Goal: Task Accomplishment & Management: Complete application form

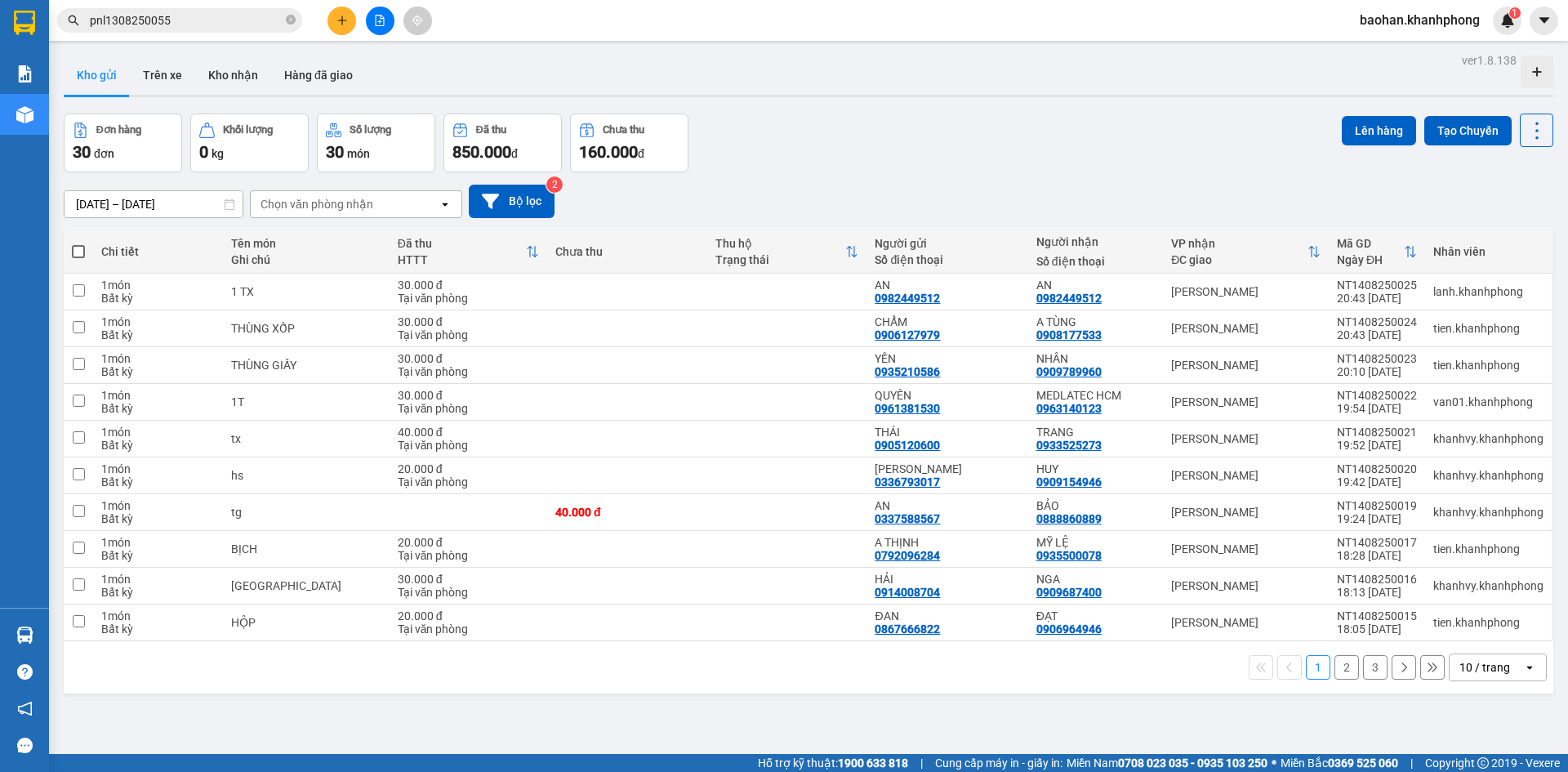
click at [342, 25] on icon "plus" at bounding box center [342, 20] width 12 height 12
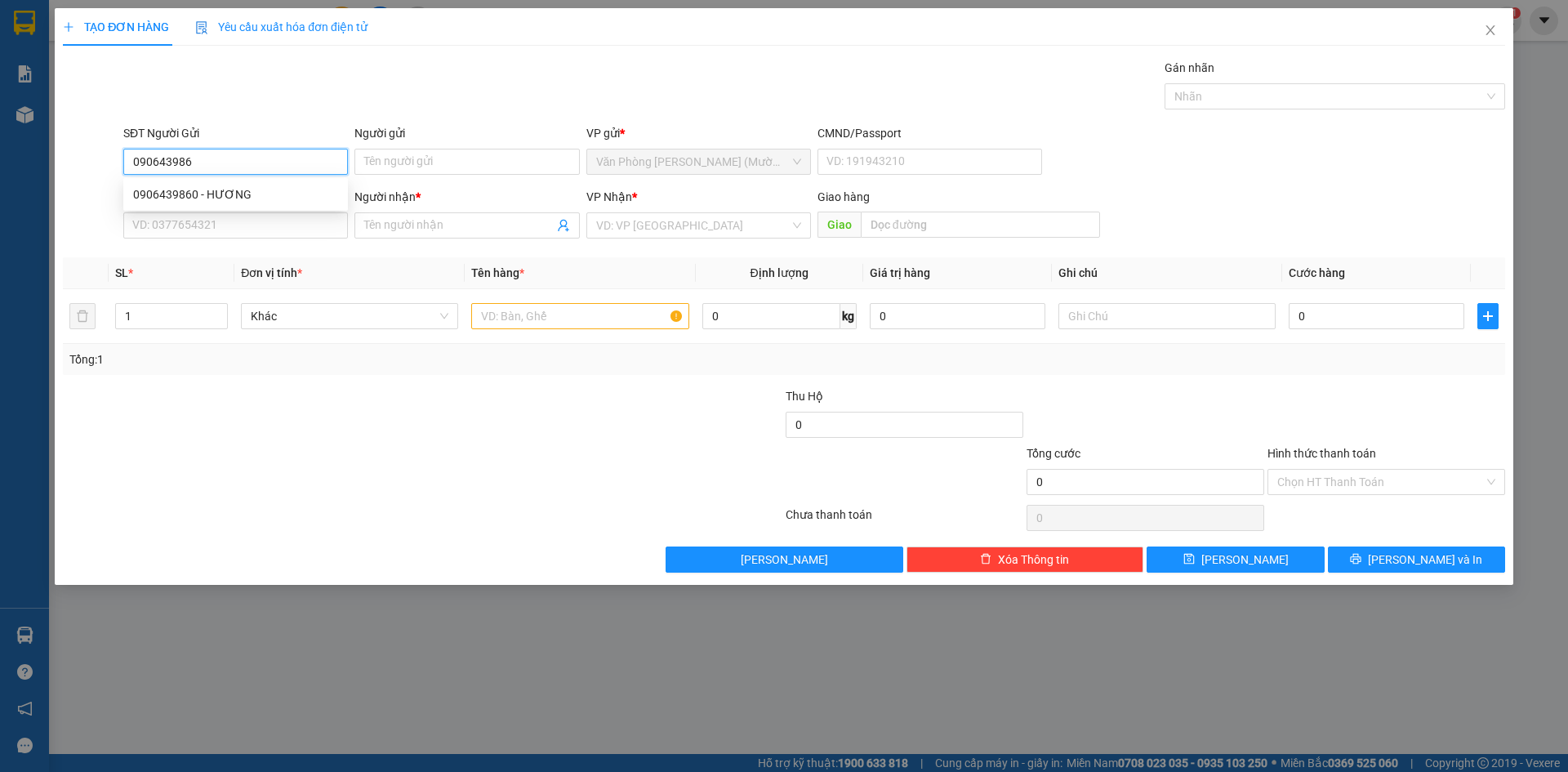
type input "0906439860"
click at [306, 207] on div "0906439860 - HƯƠNG" at bounding box center [235, 194] width 225 height 26
type input "HƯƠNG"
type input "0906439860"
click at [301, 228] on input "SĐT Người Nhận" at bounding box center [235, 225] width 225 height 26
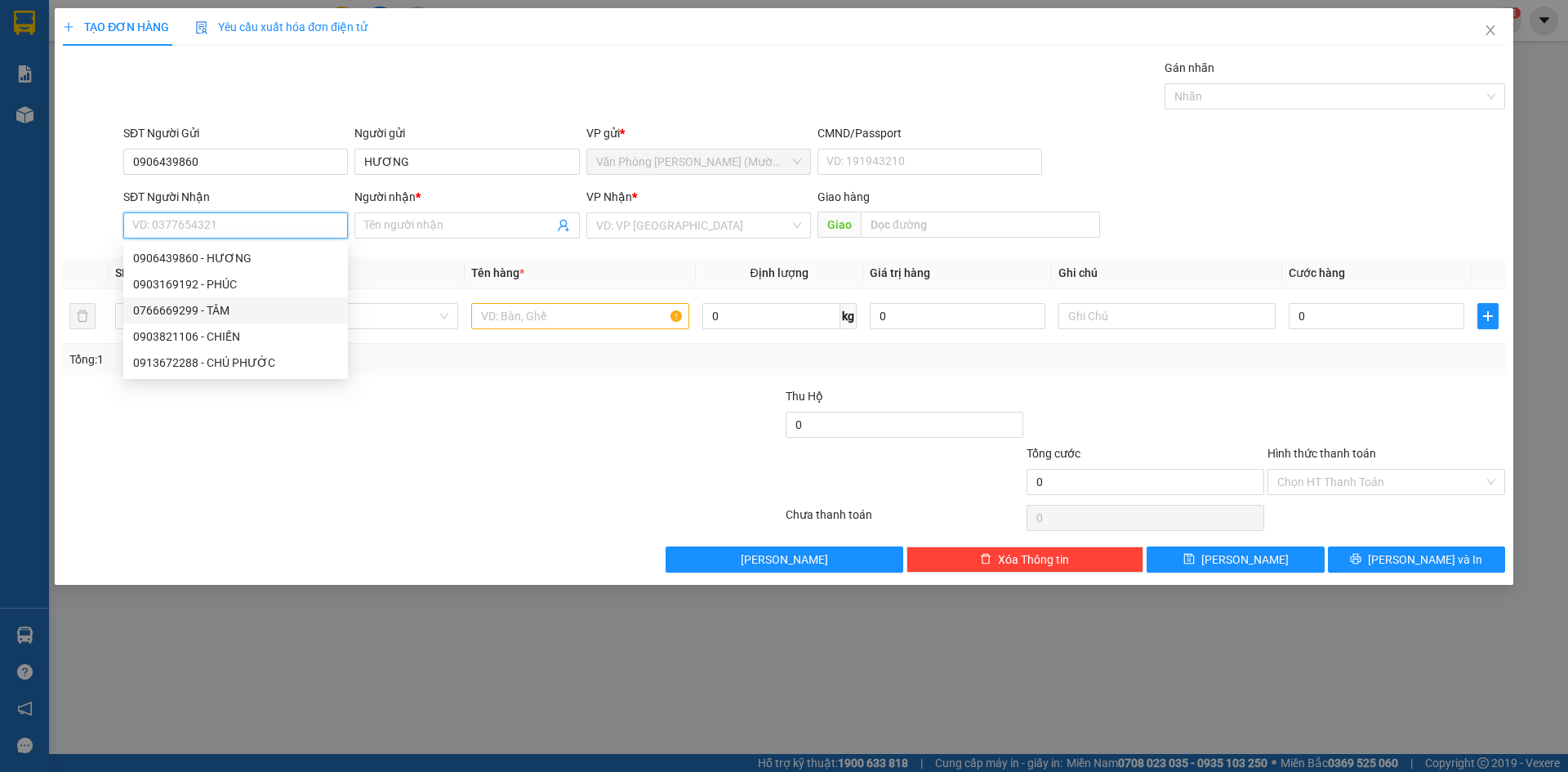
click at [266, 310] on div "0766669299 - TÂM" at bounding box center [235, 311] width 205 height 18
type input "0766669299"
type input "TÂM"
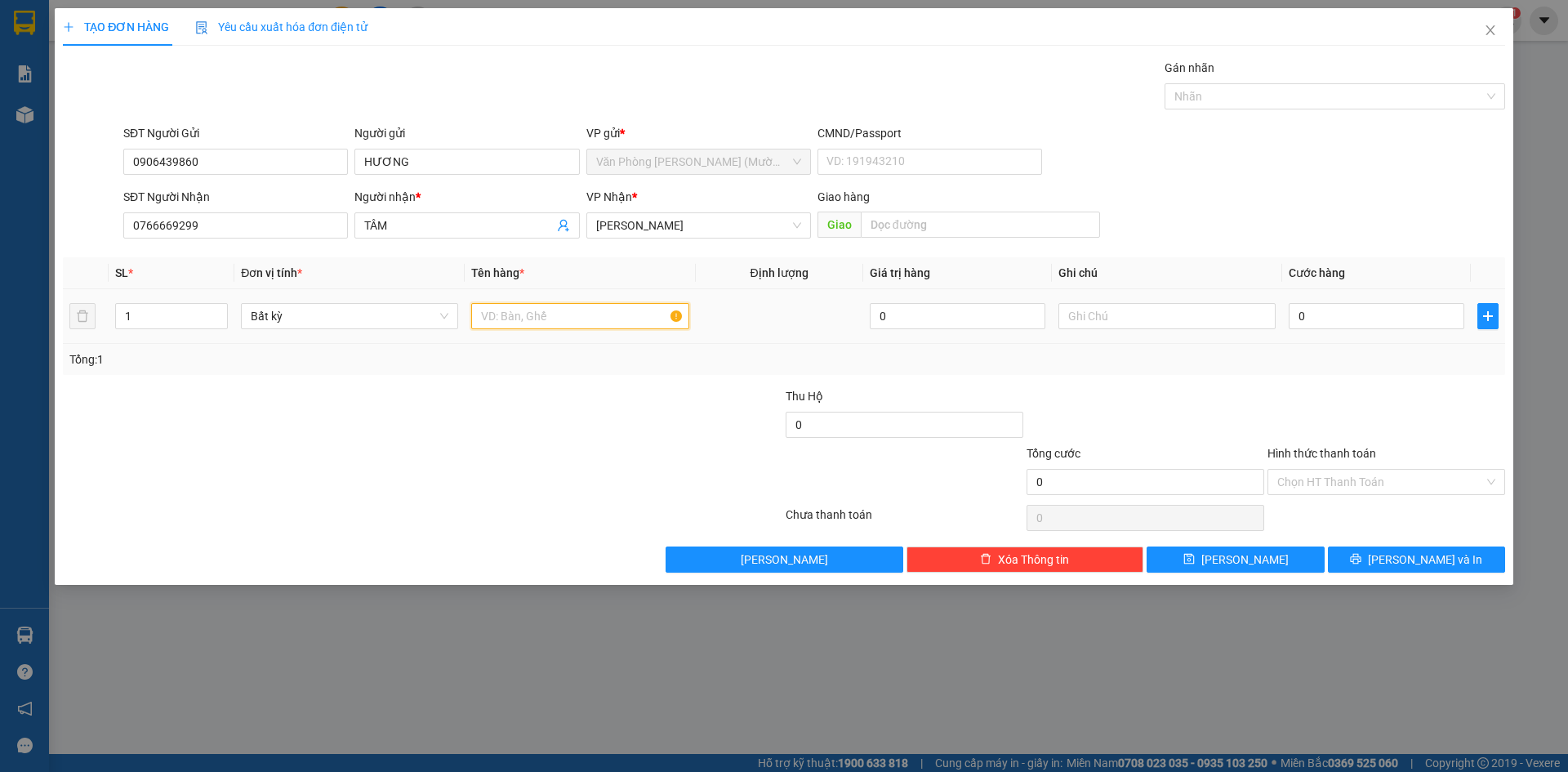
click at [517, 313] on input "text" at bounding box center [580, 315] width 217 height 26
type input "thùng"
click at [1451, 313] on input "0" at bounding box center [1377, 315] width 176 height 26
type input "5"
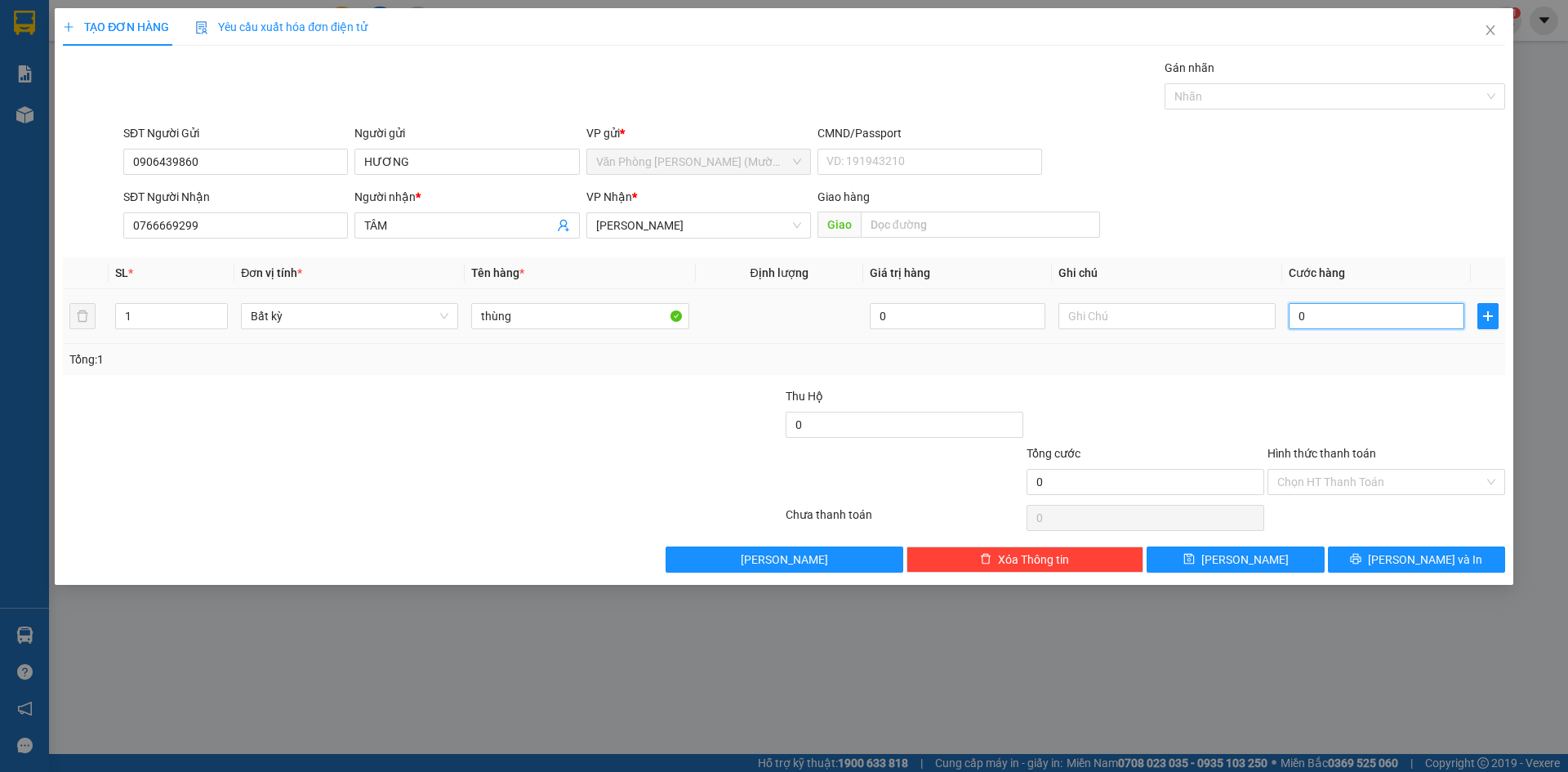
type input "5"
type input "50"
type input "50.000"
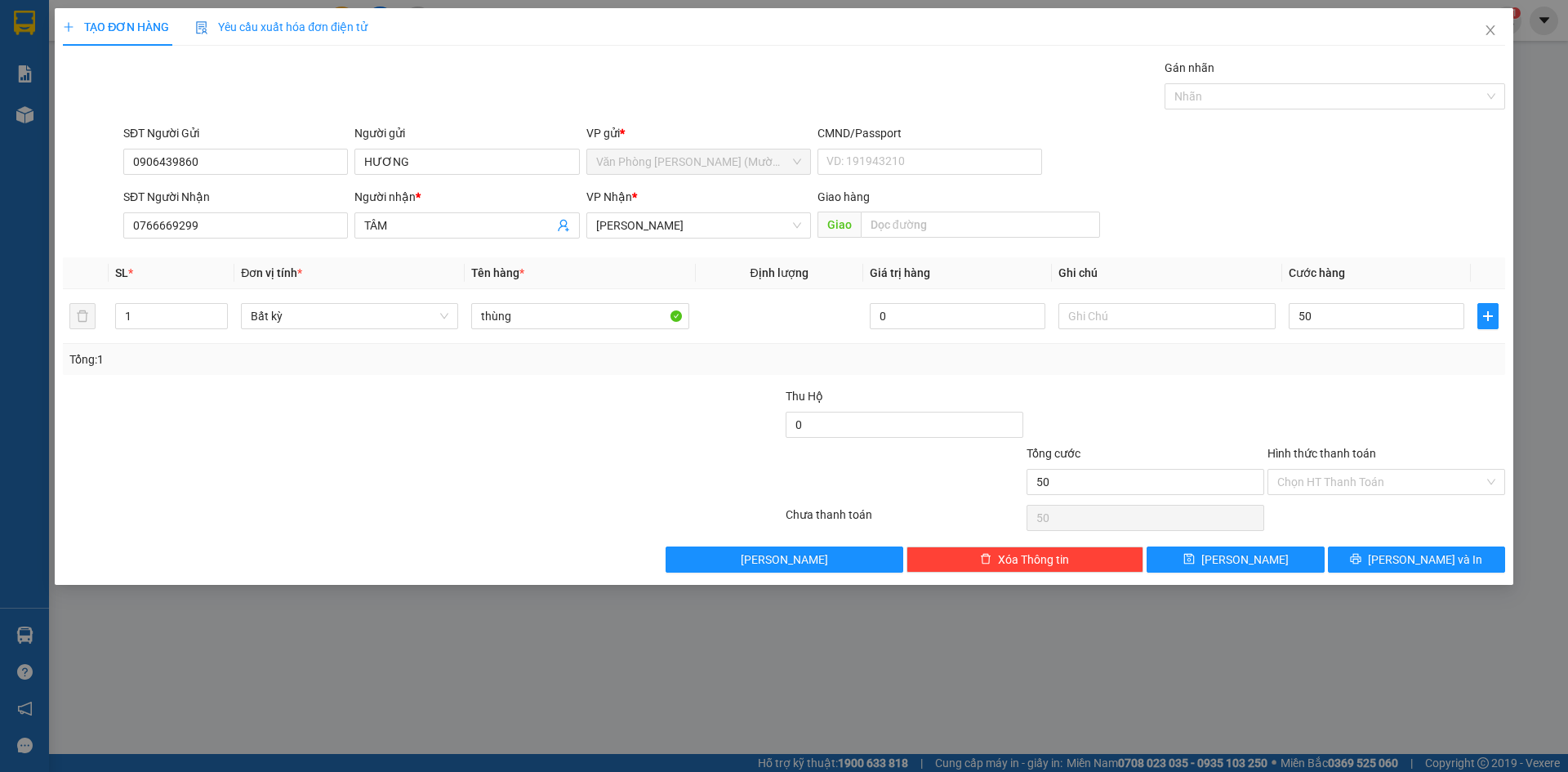
type input "50.000"
click at [1426, 413] on div at bounding box center [1386, 416] width 241 height 58
click at [1427, 481] on input "Hình thức thanh toán" at bounding box center [1381, 483] width 207 height 25
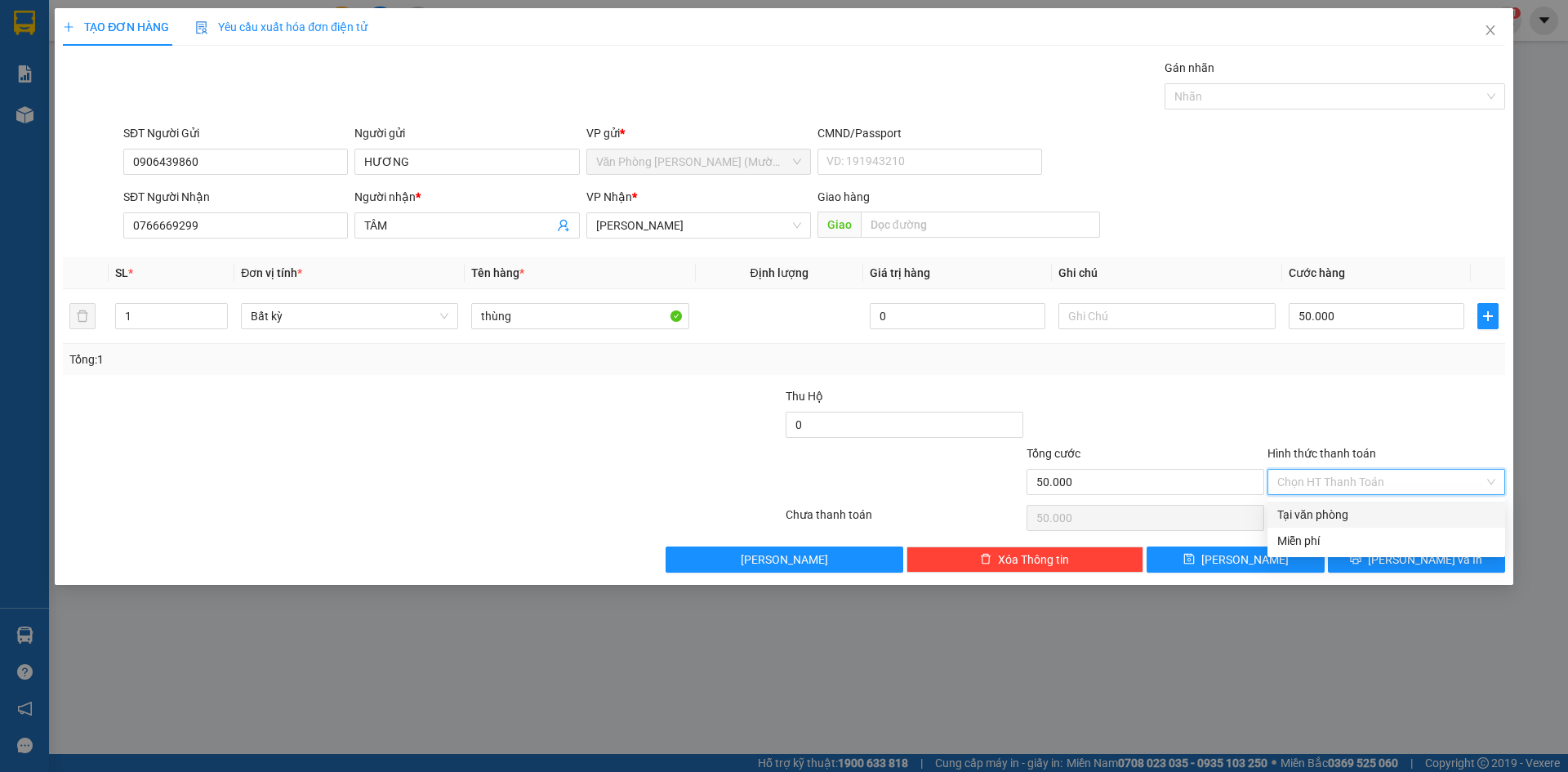
click at [1415, 517] on div "Tại văn phòng" at bounding box center [1386, 514] width 218 height 18
type input "0"
click at [1425, 569] on button "[PERSON_NAME] và In" at bounding box center [1416, 560] width 177 height 26
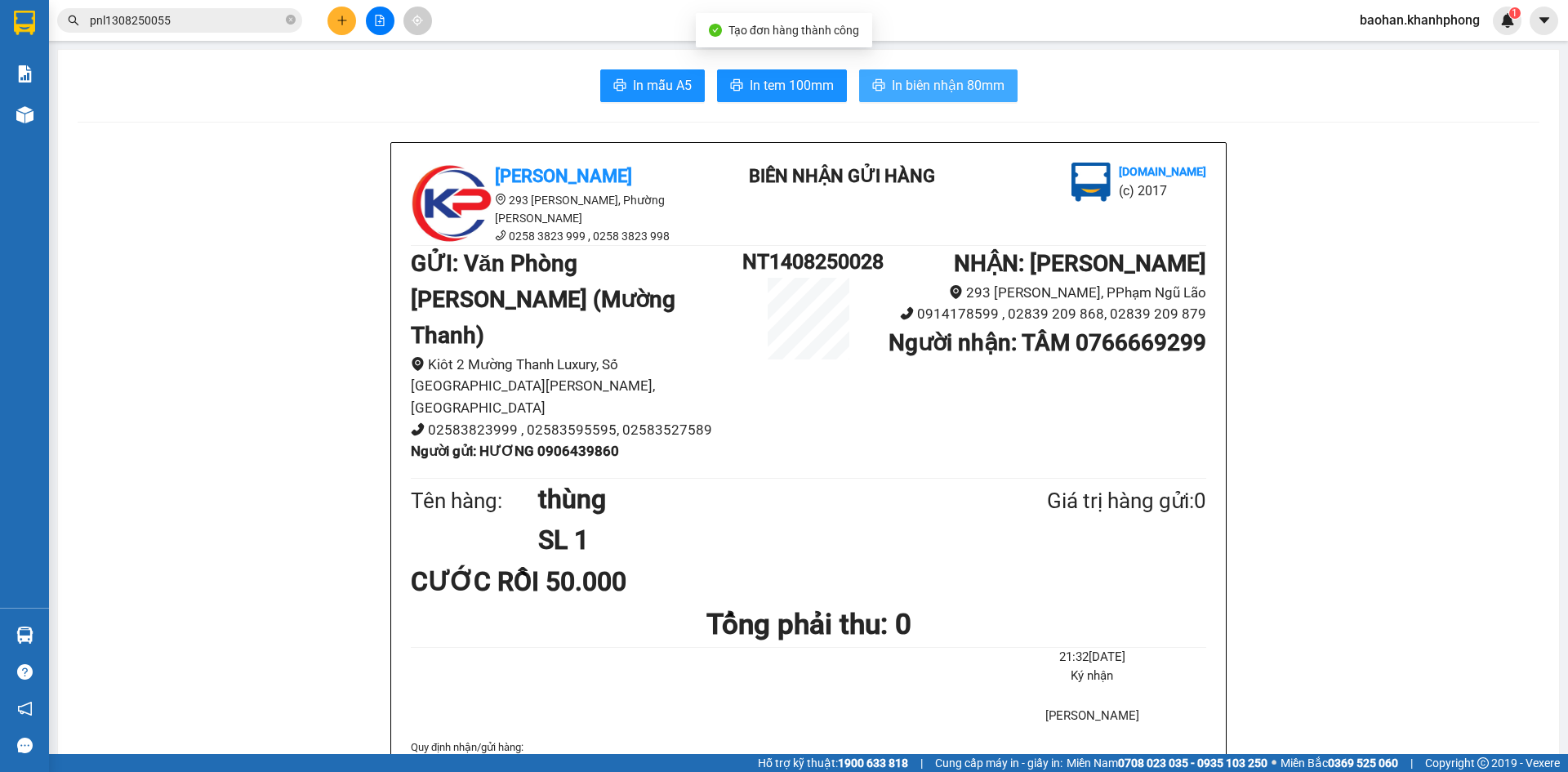
click at [923, 94] on span "In biên nhận 80mm" at bounding box center [947, 85] width 112 height 20
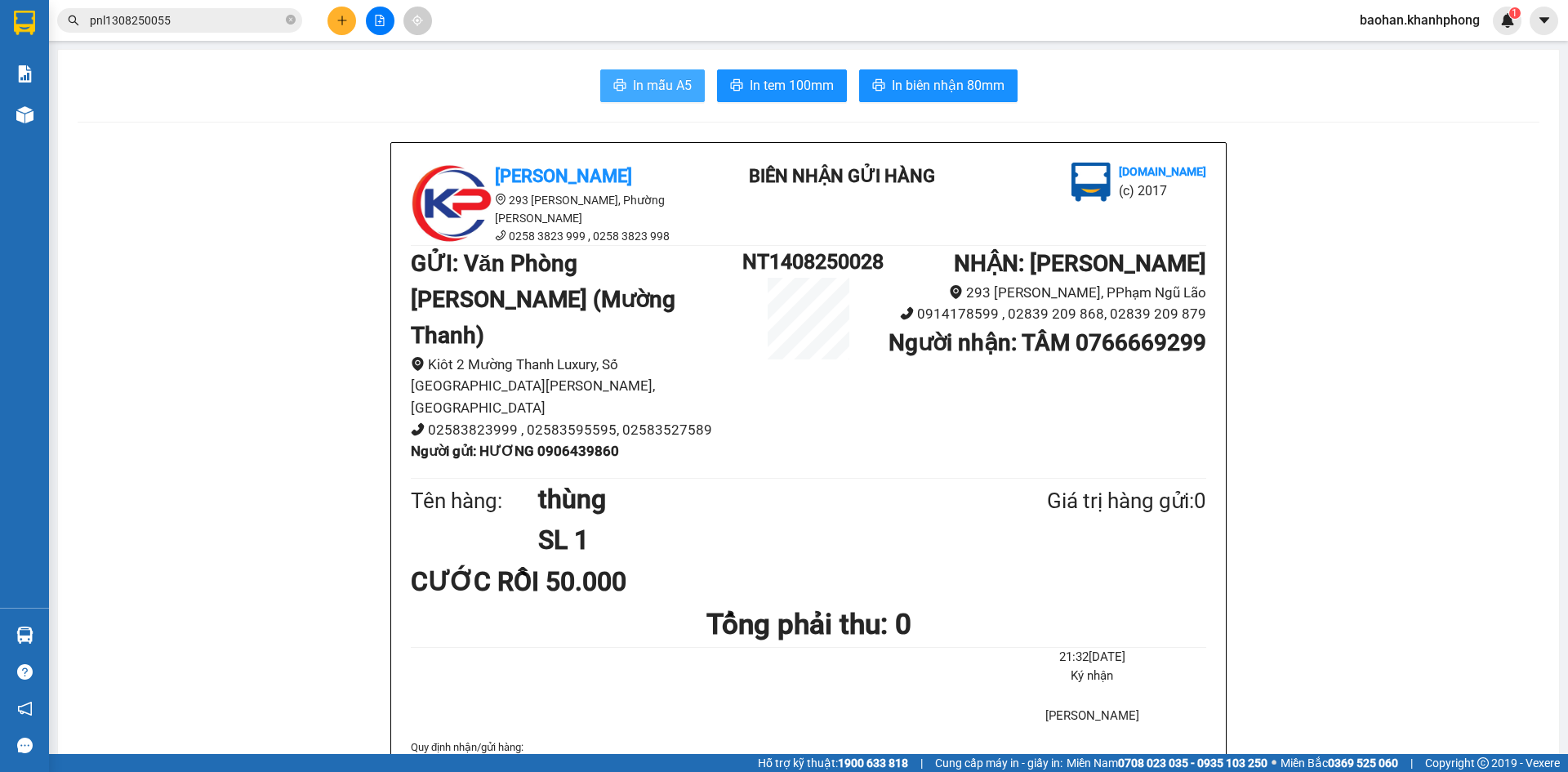
click at [645, 85] on span "In mẫu A5" at bounding box center [662, 85] width 59 height 20
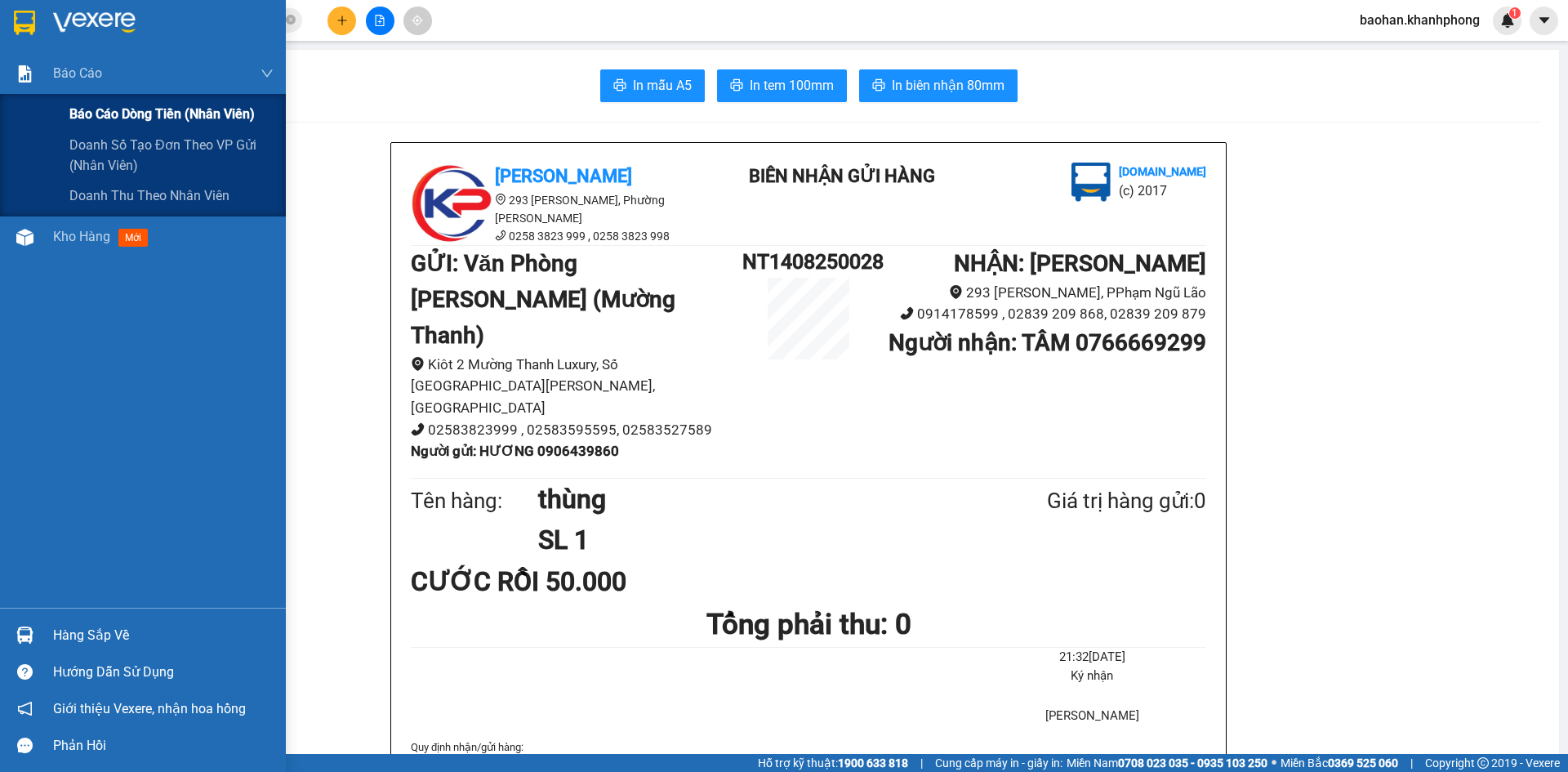
click at [120, 116] on span "Báo cáo dòng tiền (nhân viên)" at bounding box center [161, 113] width 185 height 20
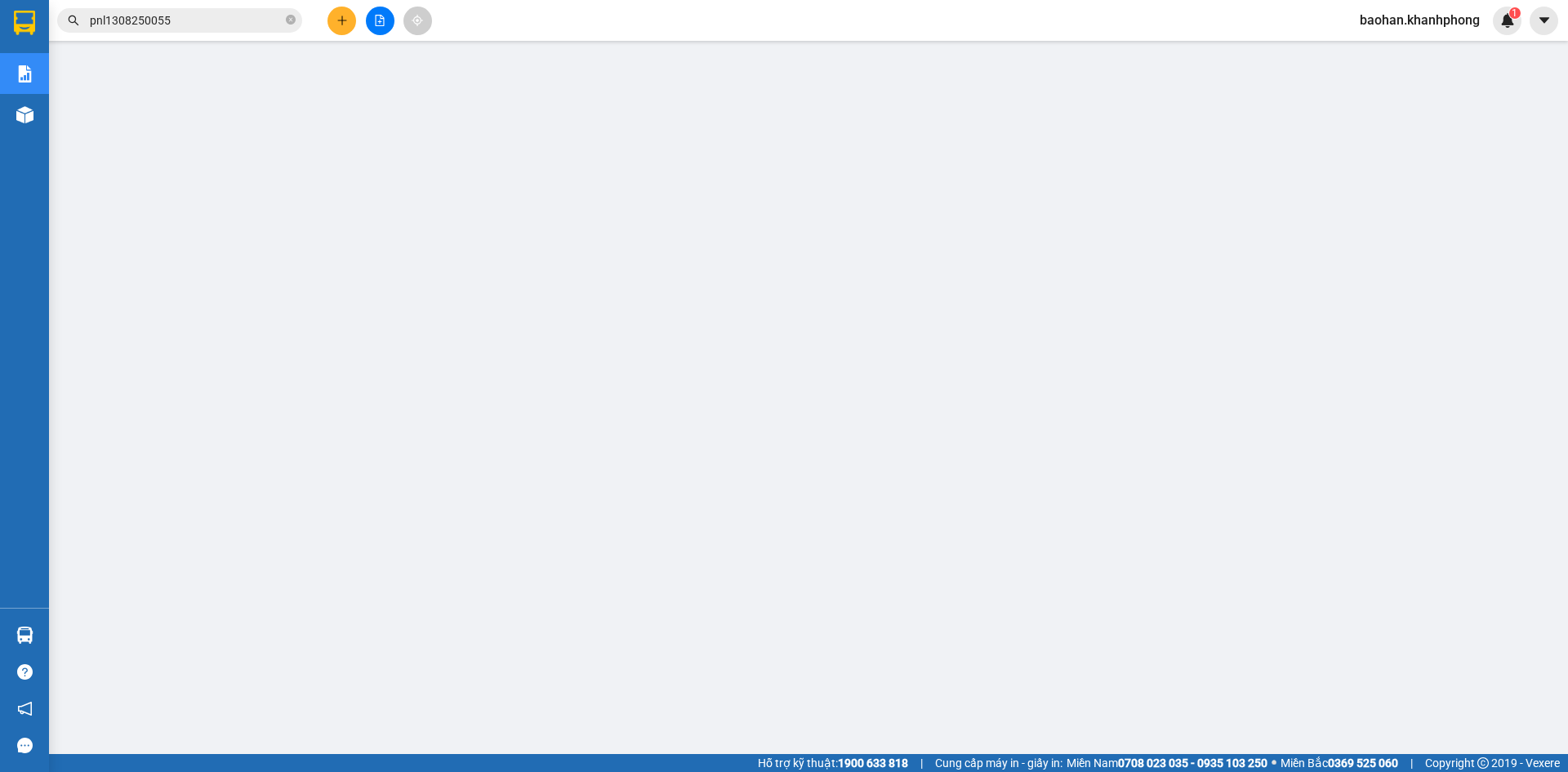
click at [336, 24] on icon "plus" at bounding box center [342, 20] width 12 height 12
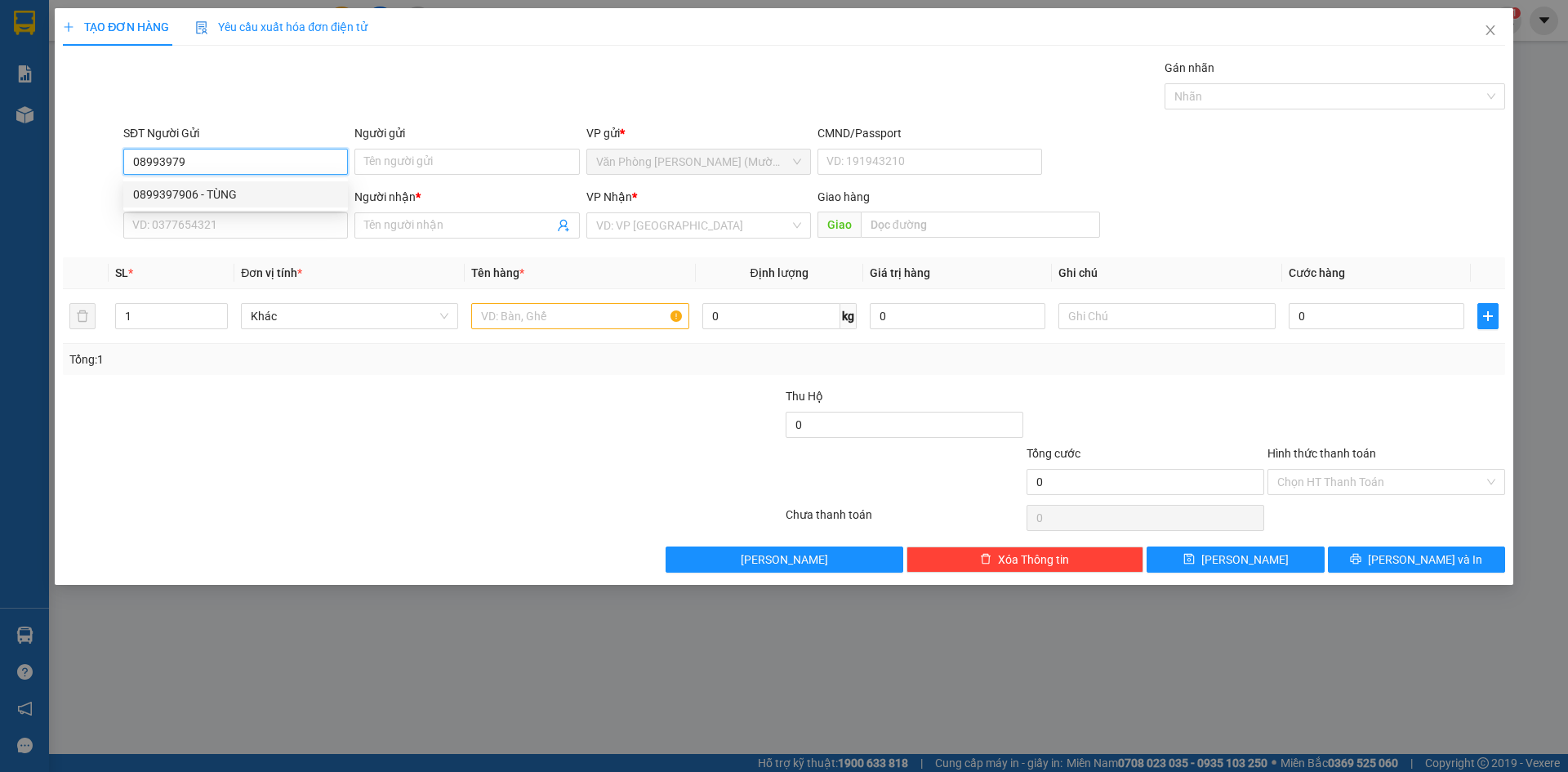
click at [298, 191] on div "0899397906 - TÙNG" at bounding box center [235, 194] width 205 height 18
type input "0899397906"
type input "TÙNG"
type input "0899397906"
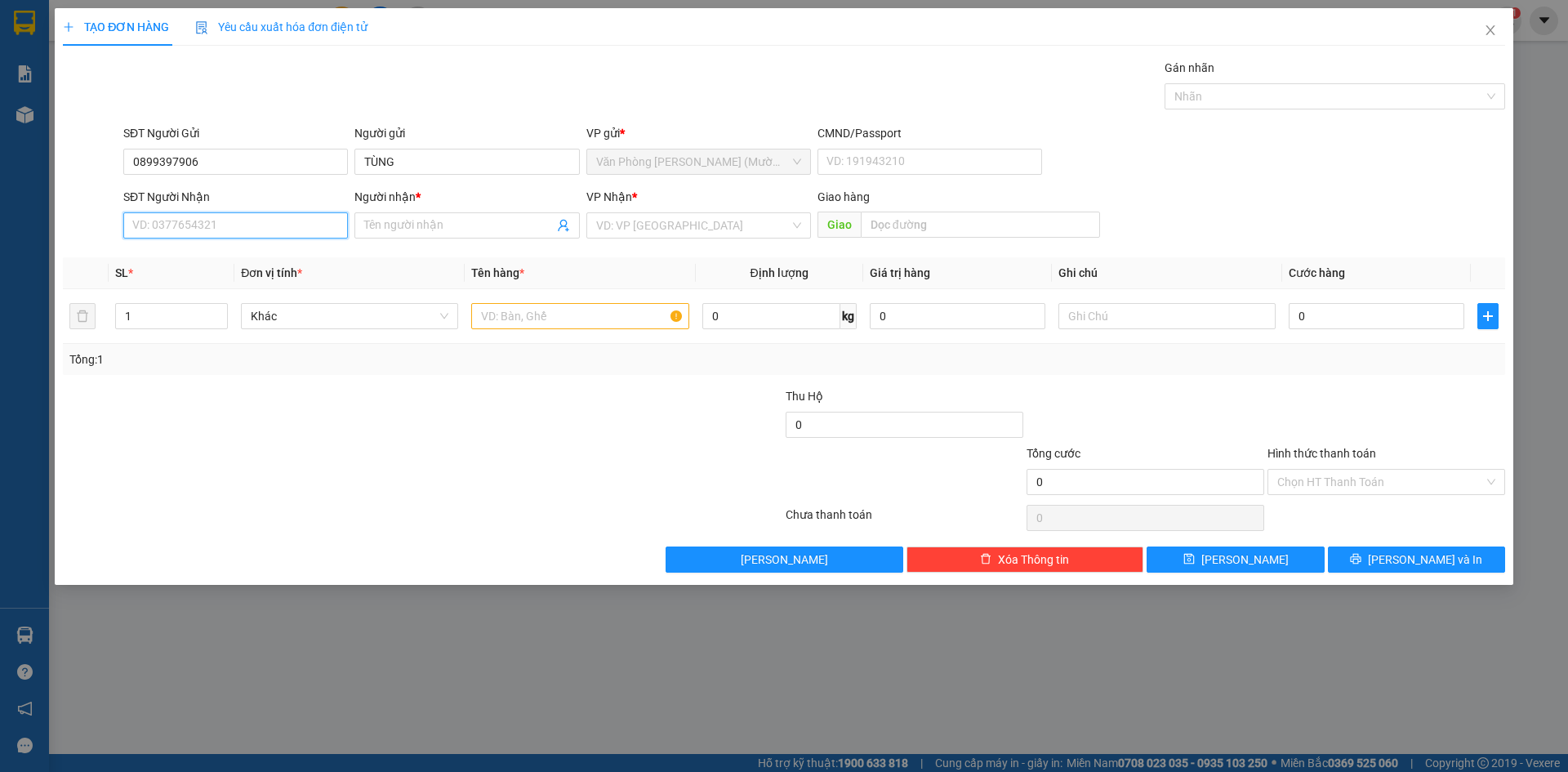
click at [298, 235] on input "SĐT Người Nhận" at bounding box center [235, 225] width 225 height 26
click at [271, 305] on div "0938163099 - TUẤN" at bounding box center [235, 311] width 205 height 18
type input "0938163099"
type input "TUẤN"
click at [628, 319] on input "text" at bounding box center [580, 315] width 217 height 26
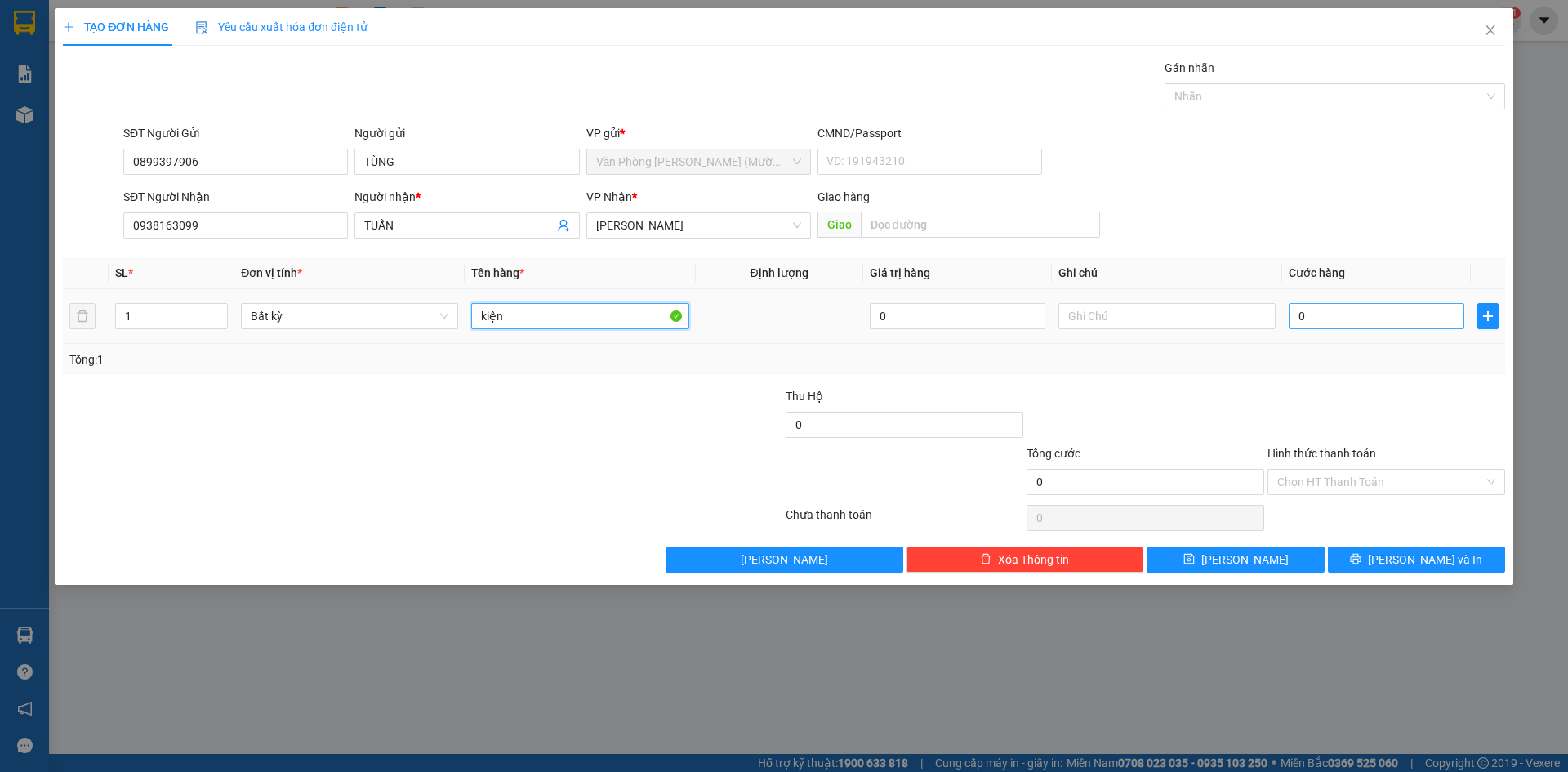
type input "kiện"
click at [1381, 313] on input "0" at bounding box center [1377, 315] width 176 height 26
type input "3"
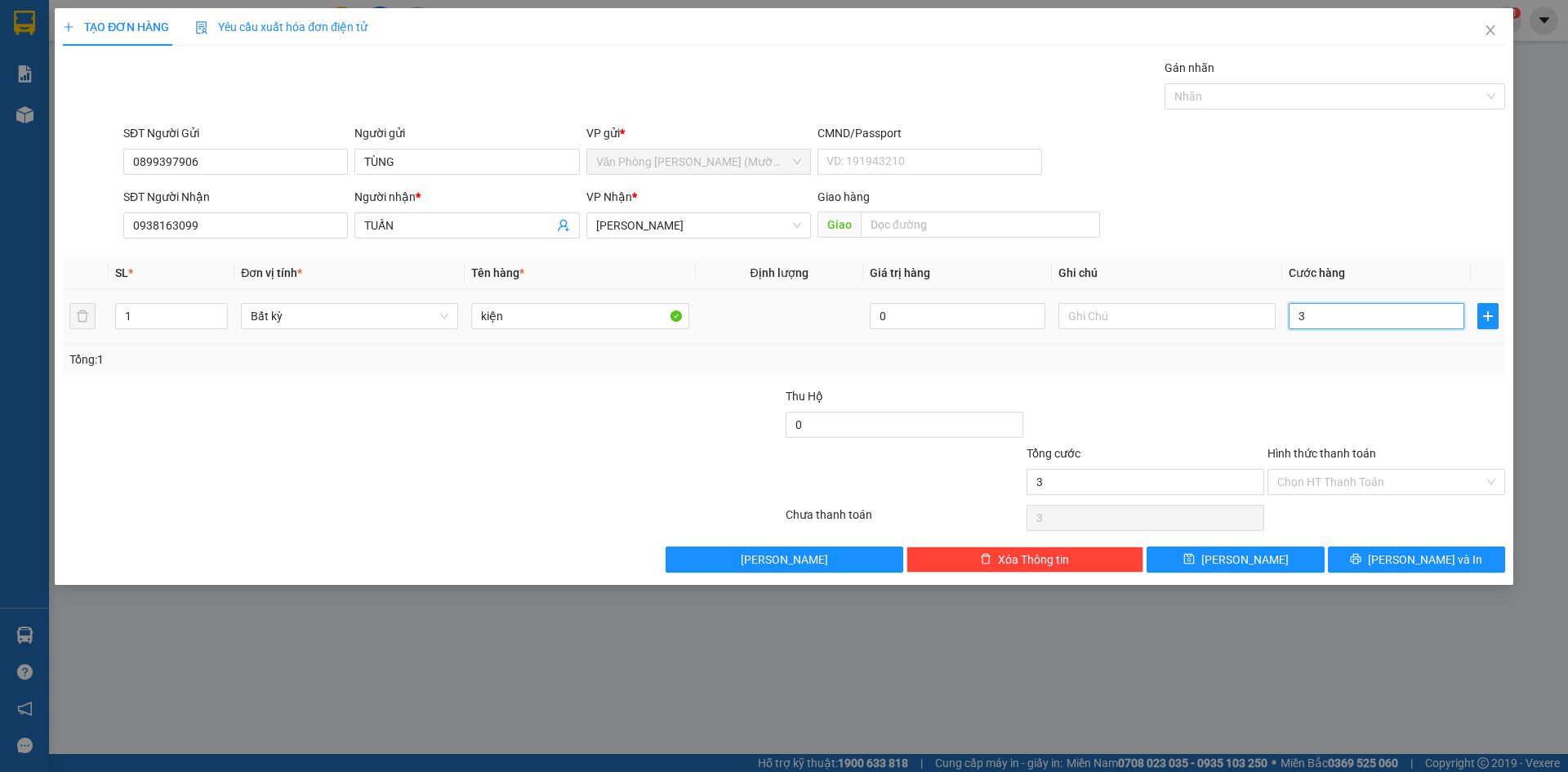
type input "30"
type input "30.000"
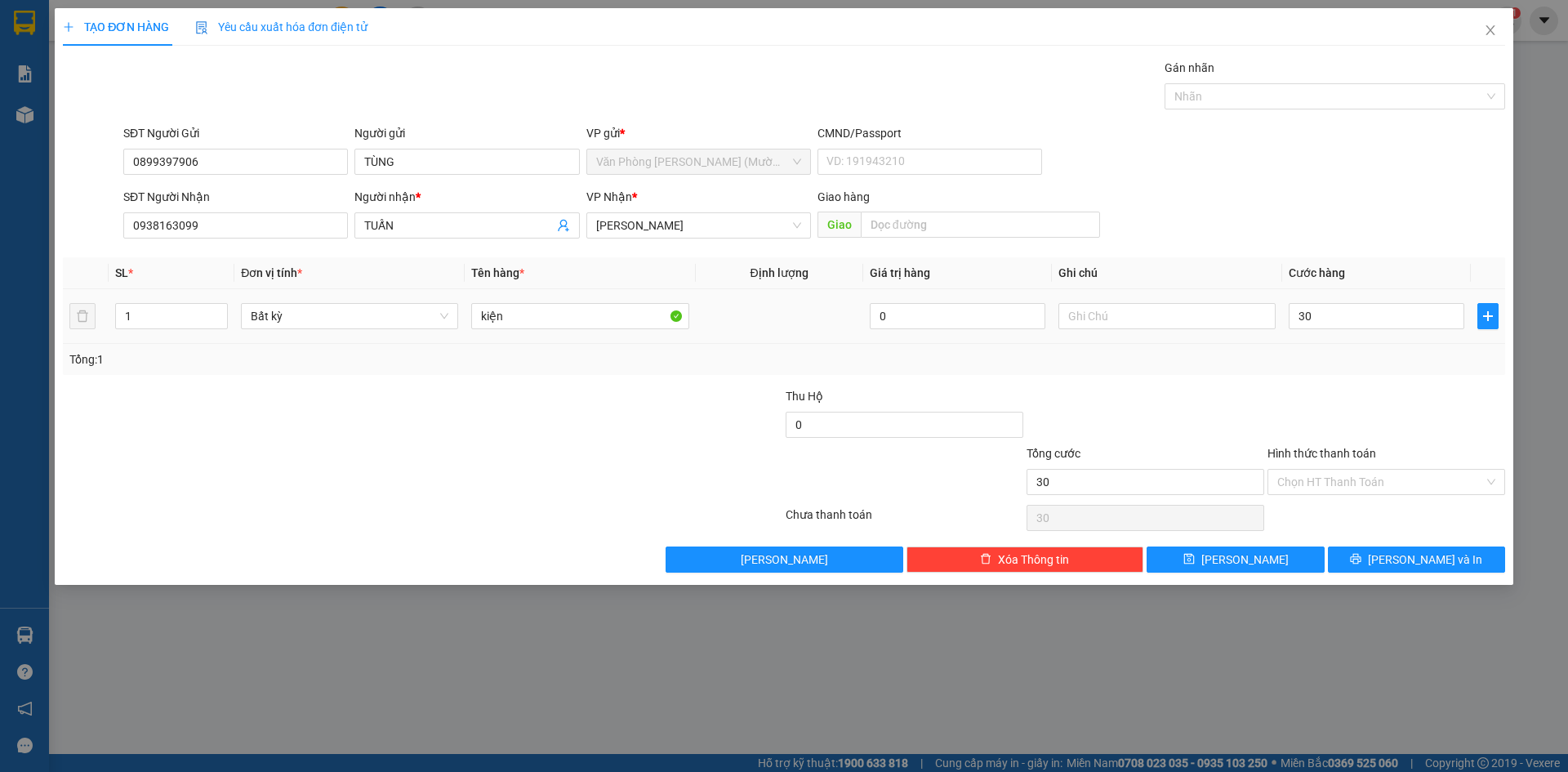
type input "30.000"
click at [1387, 401] on div at bounding box center [1386, 416] width 241 height 58
click at [238, 161] on input "0899397906" at bounding box center [235, 162] width 225 height 26
click at [1413, 562] on span "[PERSON_NAME] và In" at bounding box center [1425, 560] width 114 height 18
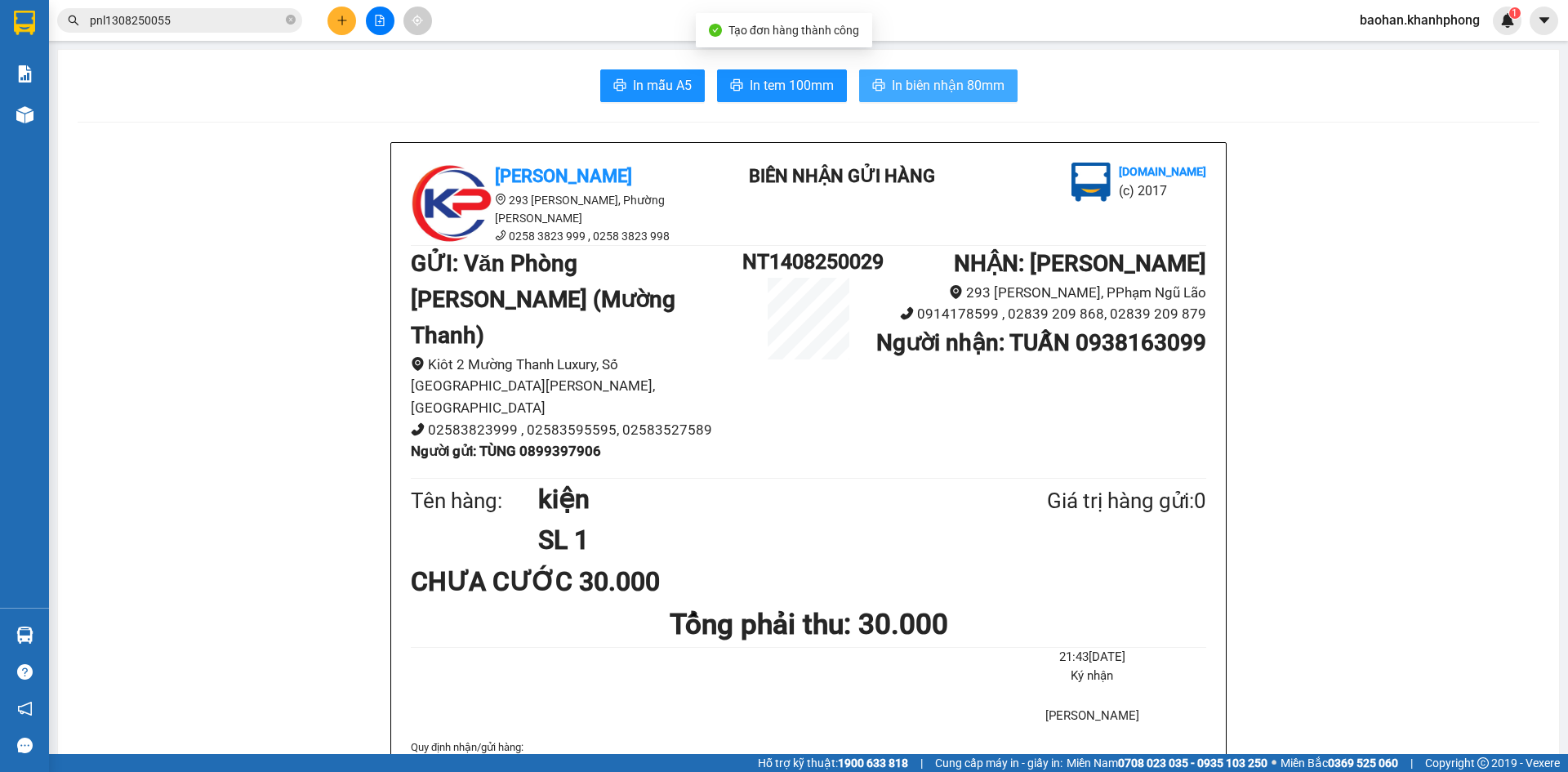
click at [915, 97] on button "In biên nhận 80mm" at bounding box center [938, 86] width 159 height 33
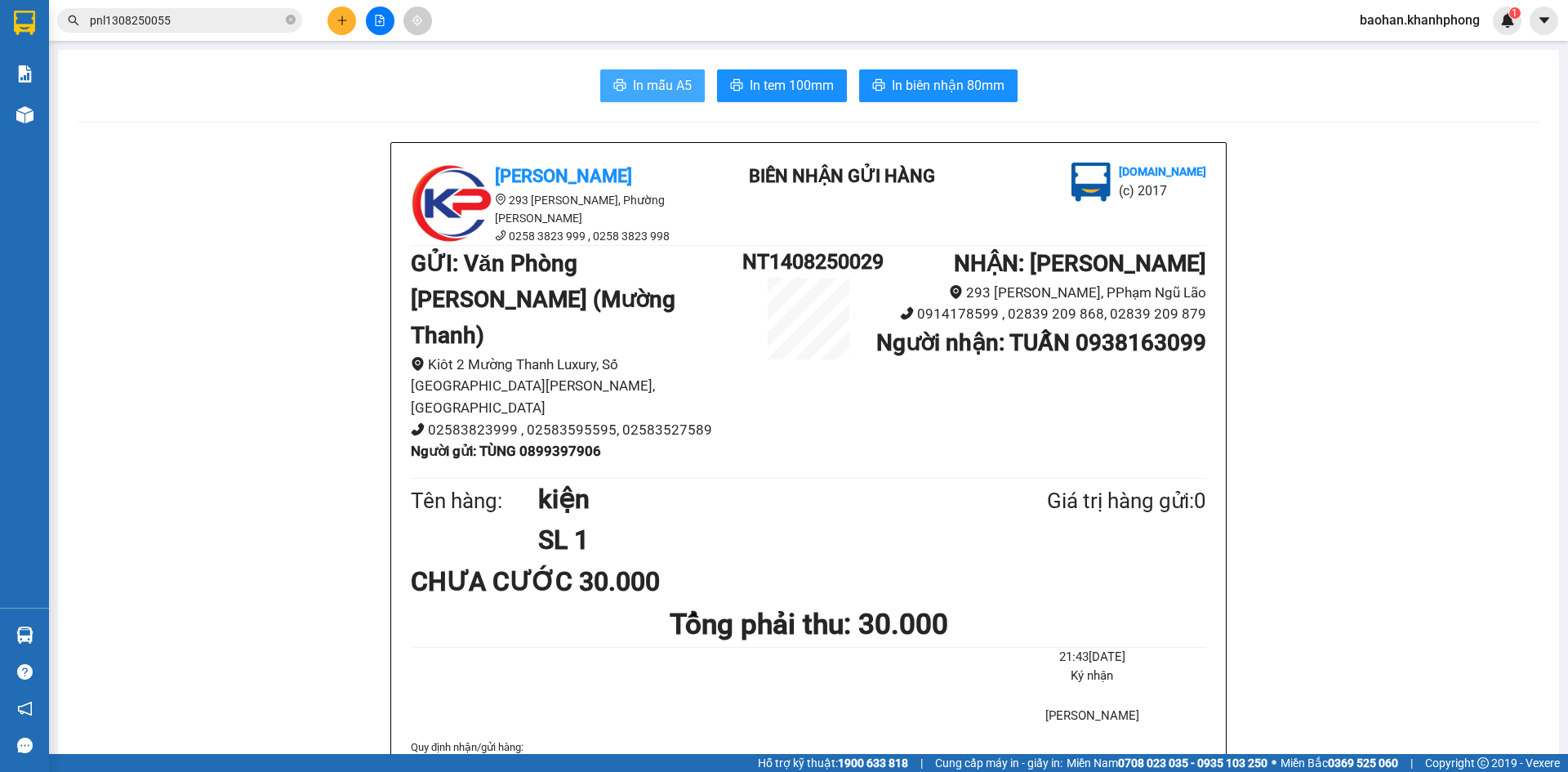
click at [613, 91] on icon "printer" at bounding box center [620, 86] width 13 height 13
click at [334, 25] on button at bounding box center [342, 21] width 29 height 29
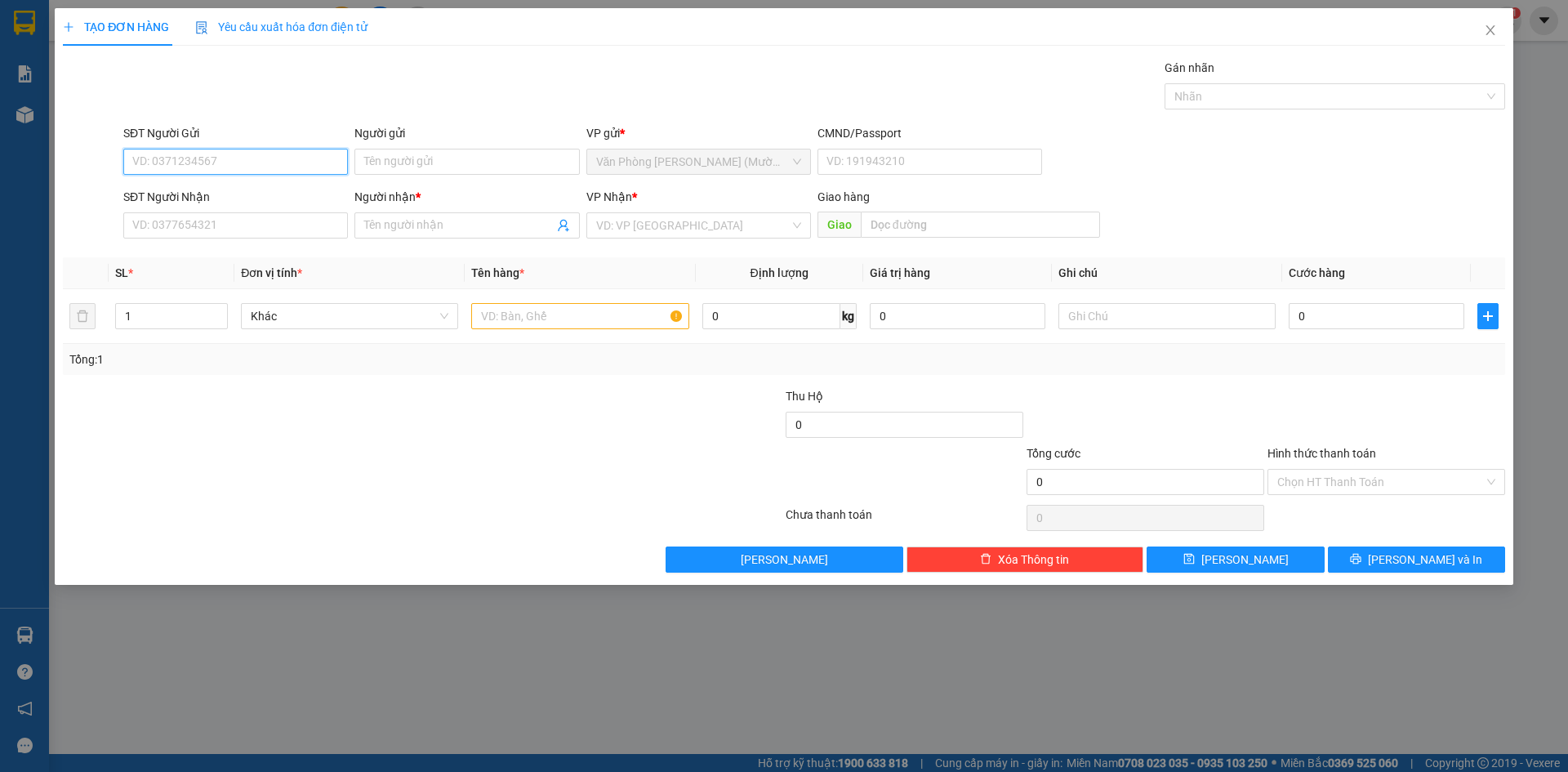
paste input "0899397906"
type input "0899397906"
click at [387, 161] on input "Người gửi" at bounding box center [467, 162] width 225 height 26
click at [322, 162] on input "0899397906" at bounding box center [235, 162] width 225 height 26
click at [297, 195] on div "0899397906 - TÙNG" at bounding box center [235, 194] width 205 height 18
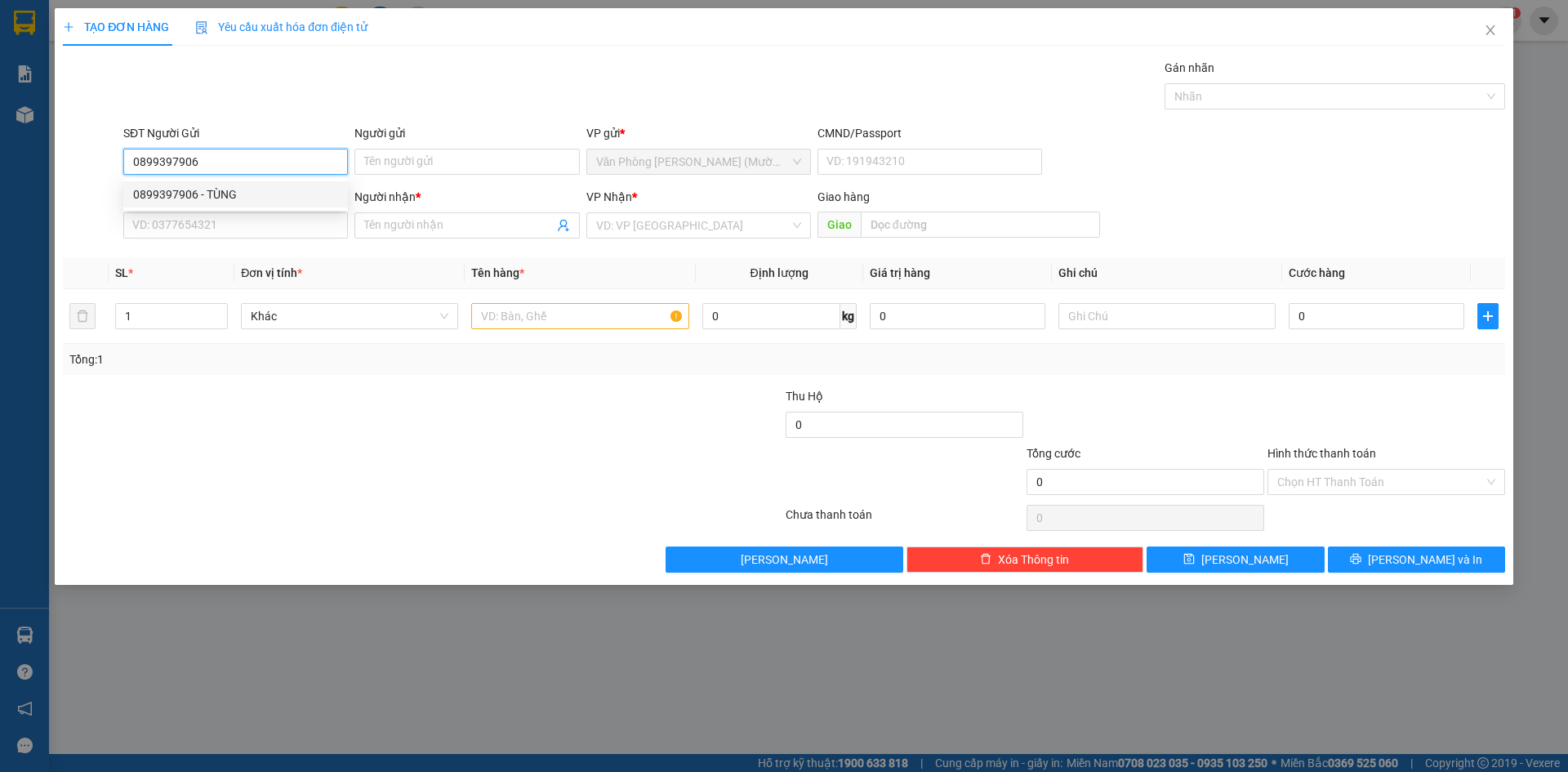
type input "TÙNG"
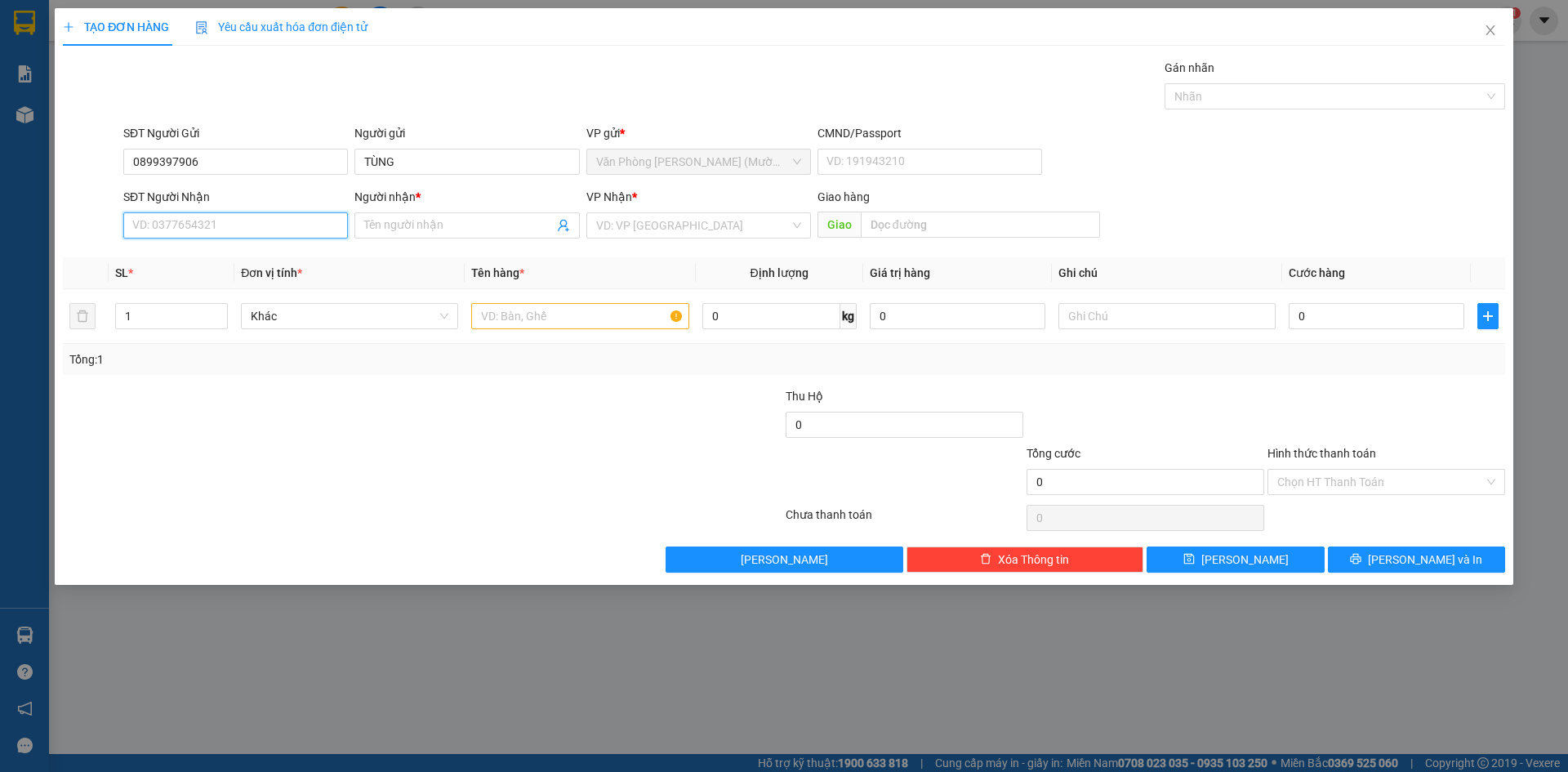
click at [302, 225] on input "SĐT Người Nhận" at bounding box center [235, 225] width 225 height 26
click at [279, 305] on div "0388709068 - [GEOGRAPHIC_DATA]" at bounding box center [235, 311] width 205 height 18
type input "0388709068"
type input "NY"
click at [167, 309] on input "1" at bounding box center [172, 316] width 111 height 25
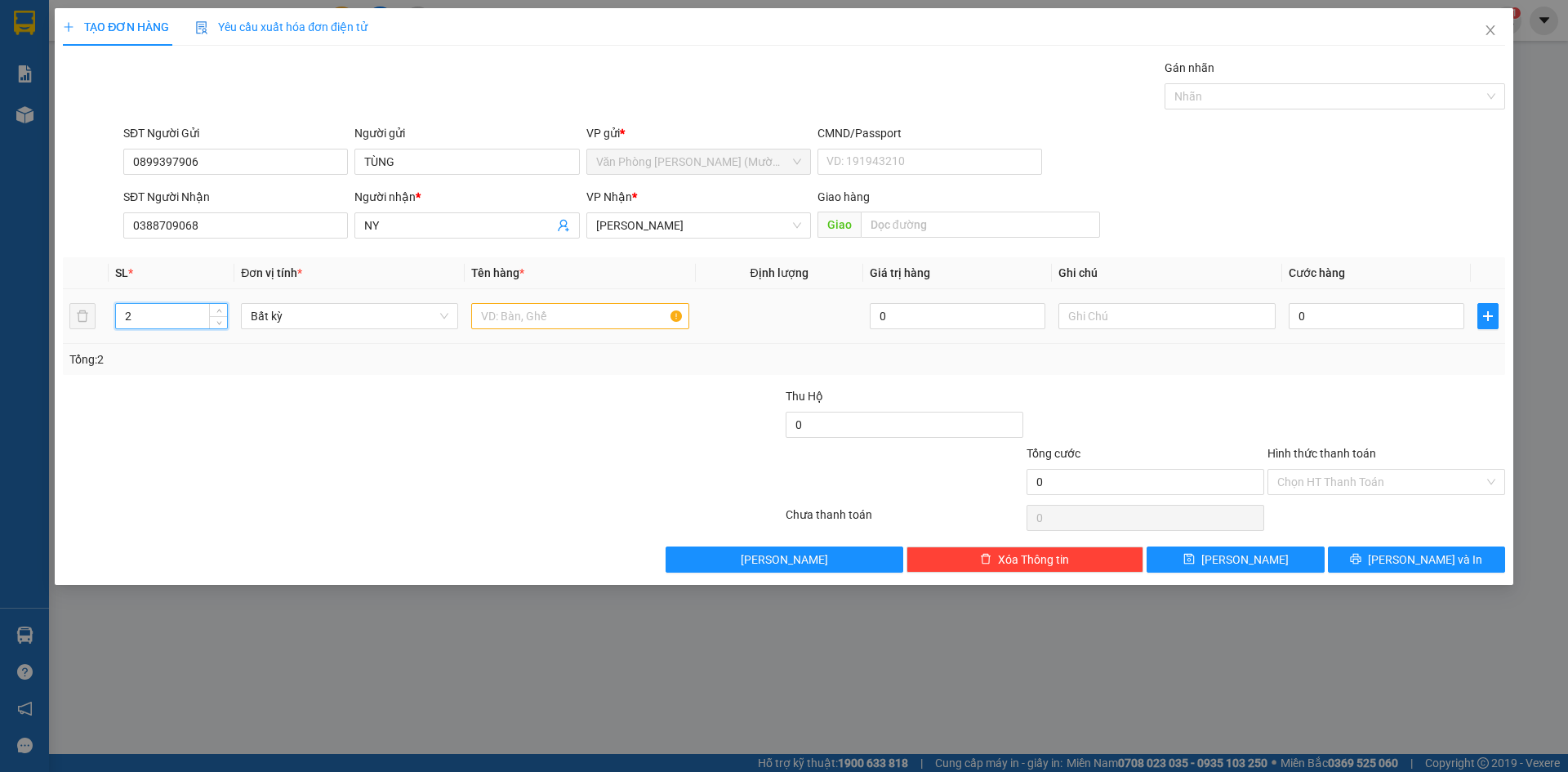
type input "2"
click at [581, 319] on input "text" at bounding box center [580, 315] width 217 height 26
type input "kiện"
click at [1299, 323] on input "0" at bounding box center [1377, 315] width 176 height 26
type input "8"
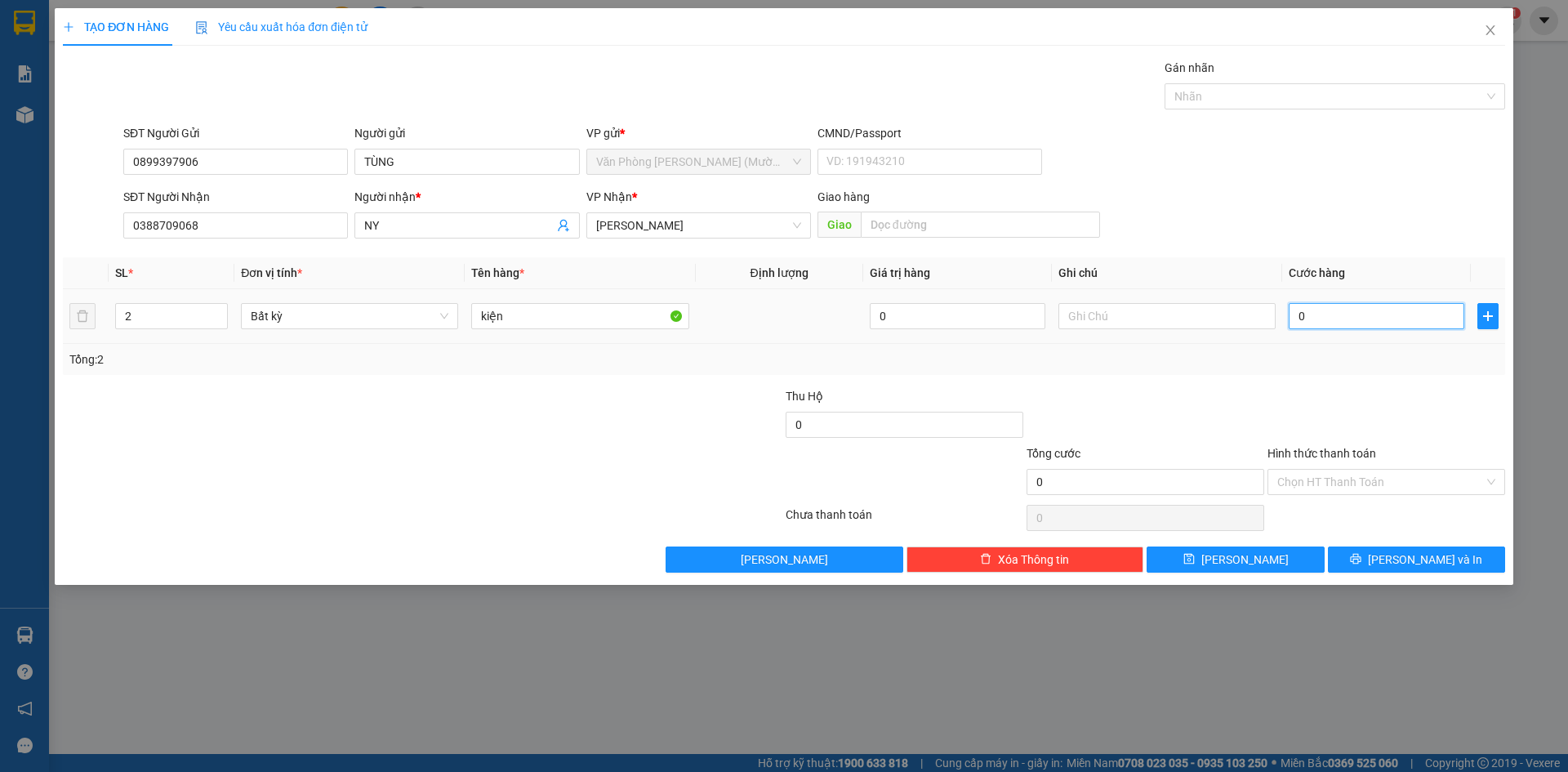
type input "8"
type input "80"
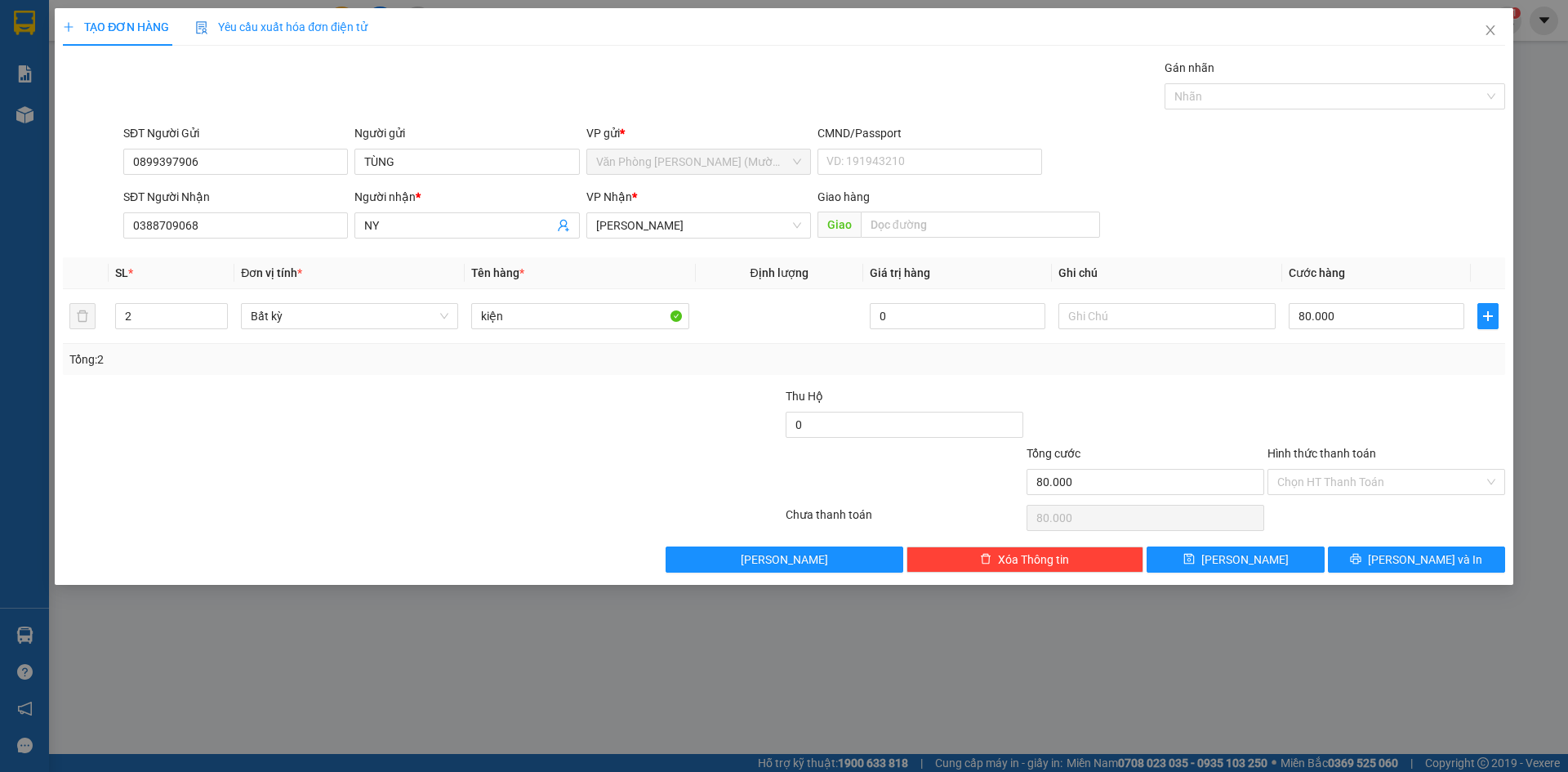
click at [1315, 400] on div at bounding box center [1386, 416] width 241 height 58
click at [1359, 547] on button "[PERSON_NAME] và In" at bounding box center [1416, 560] width 177 height 26
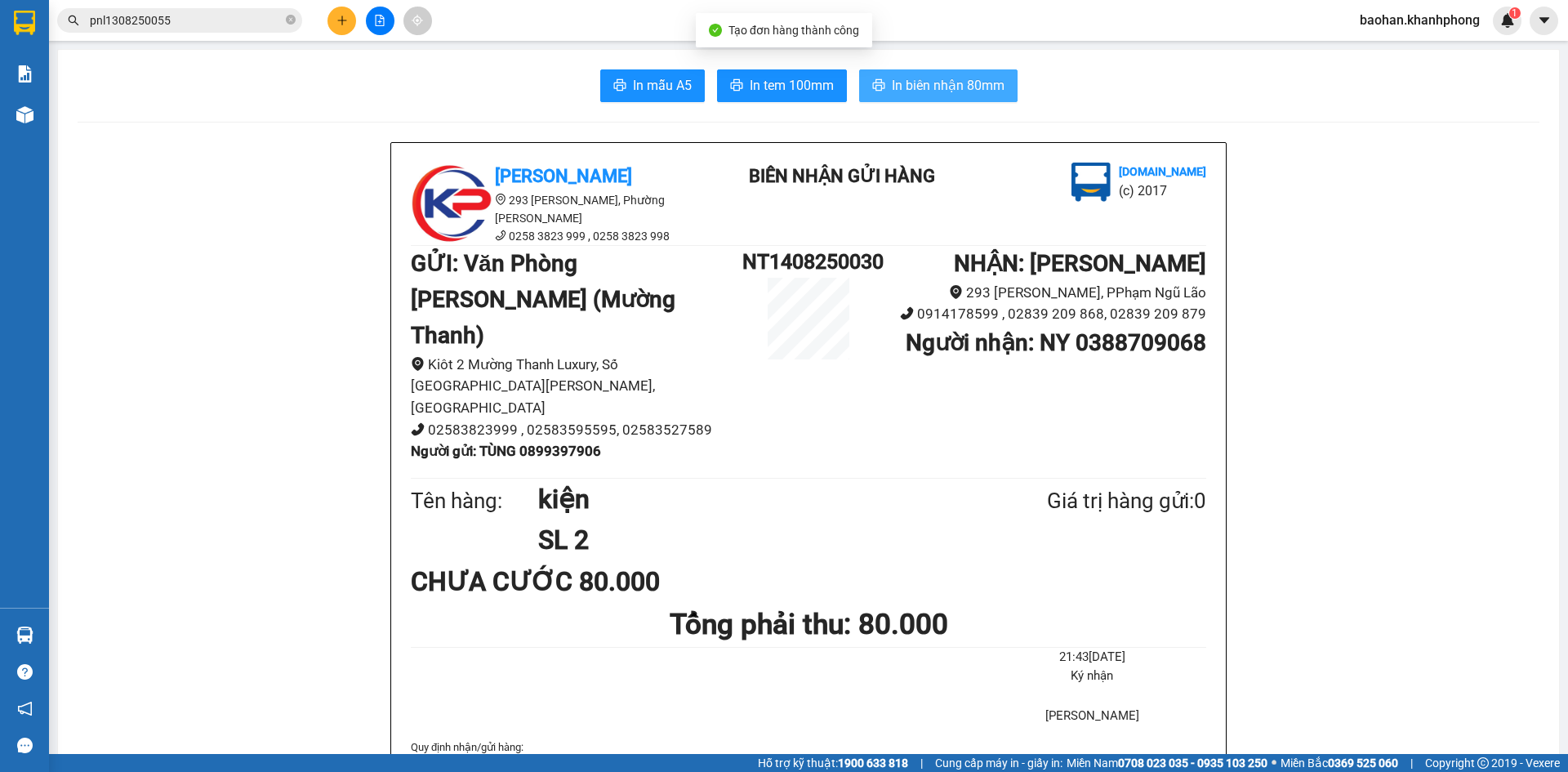
click at [956, 88] on span "In biên nhận 80mm" at bounding box center [947, 85] width 112 height 20
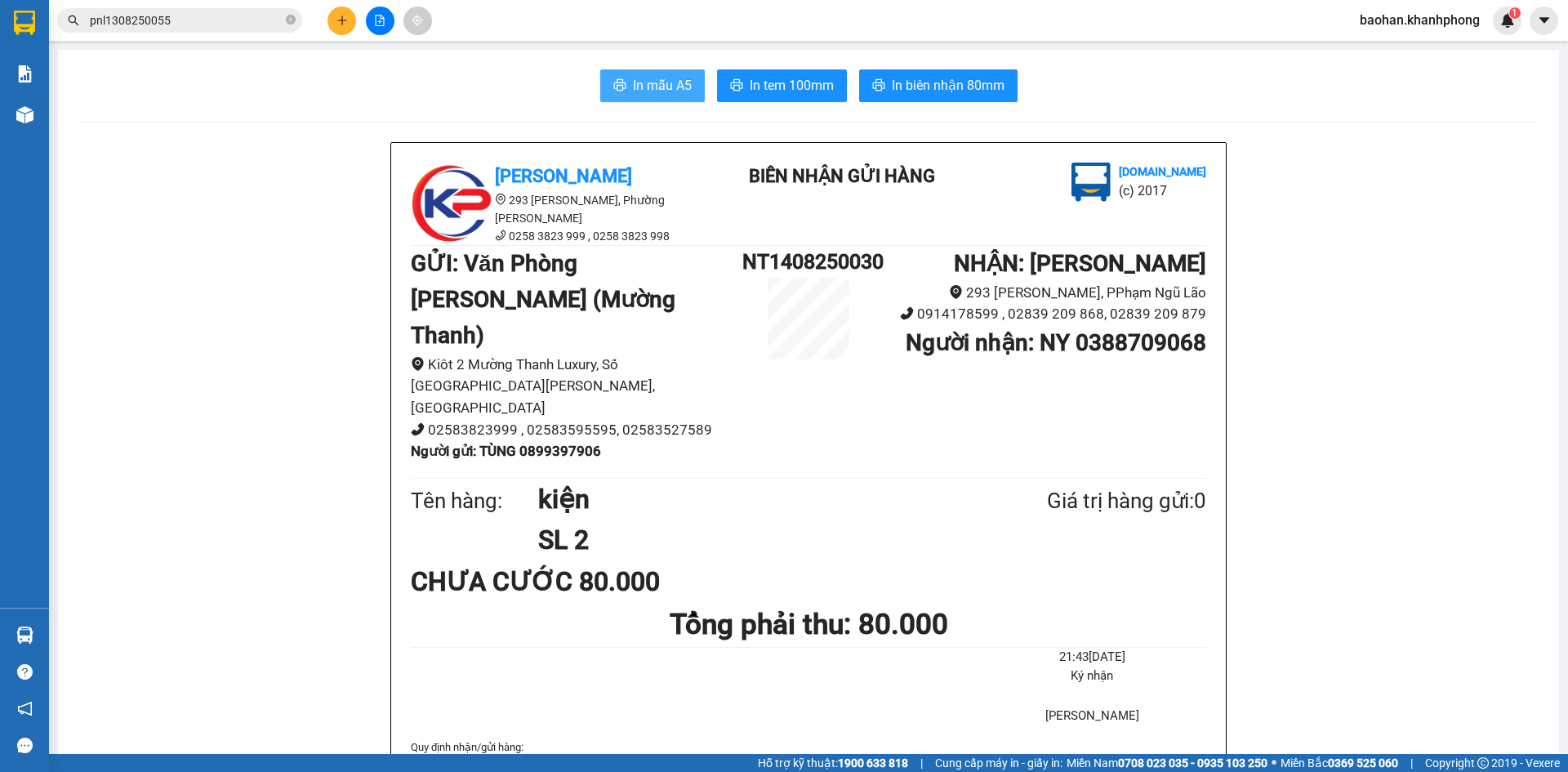
click at [668, 82] on span "In mẫu A5" at bounding box center [662, 85] width 59 height 20
click at [331, 26] on button at bounding box center [342, 21] width 29 height 29
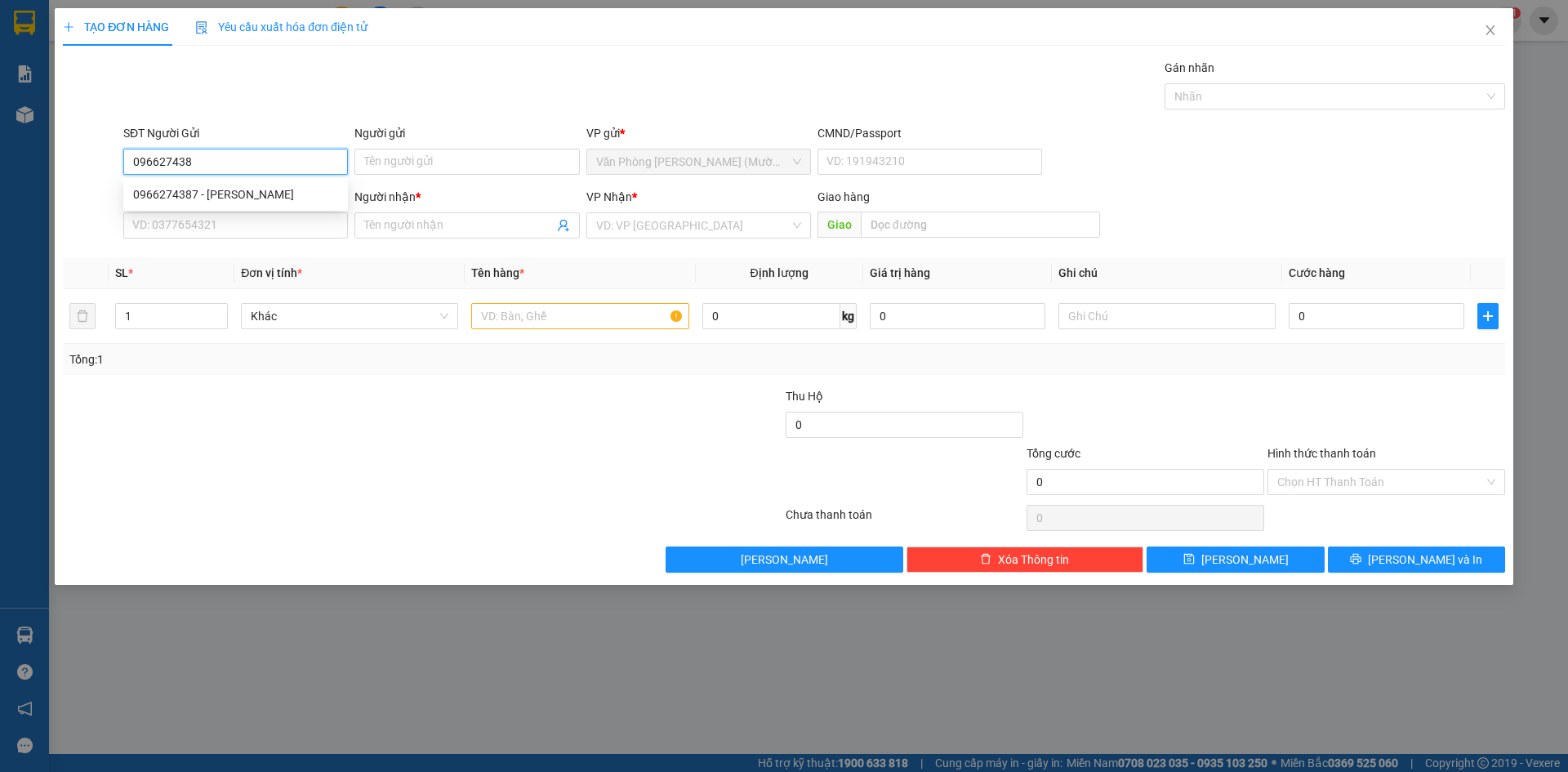
type input "0966274387"
click at [262, 188] on div "0966274387 - [PERSON_NAME]" at bounding box center [235, 194] width 205 height 18
type input "THANH"
type input "0966274387"
click at [264, 229] on input "SĐT Người Nhận" at bounding box center [235, 225] width 225 height 26
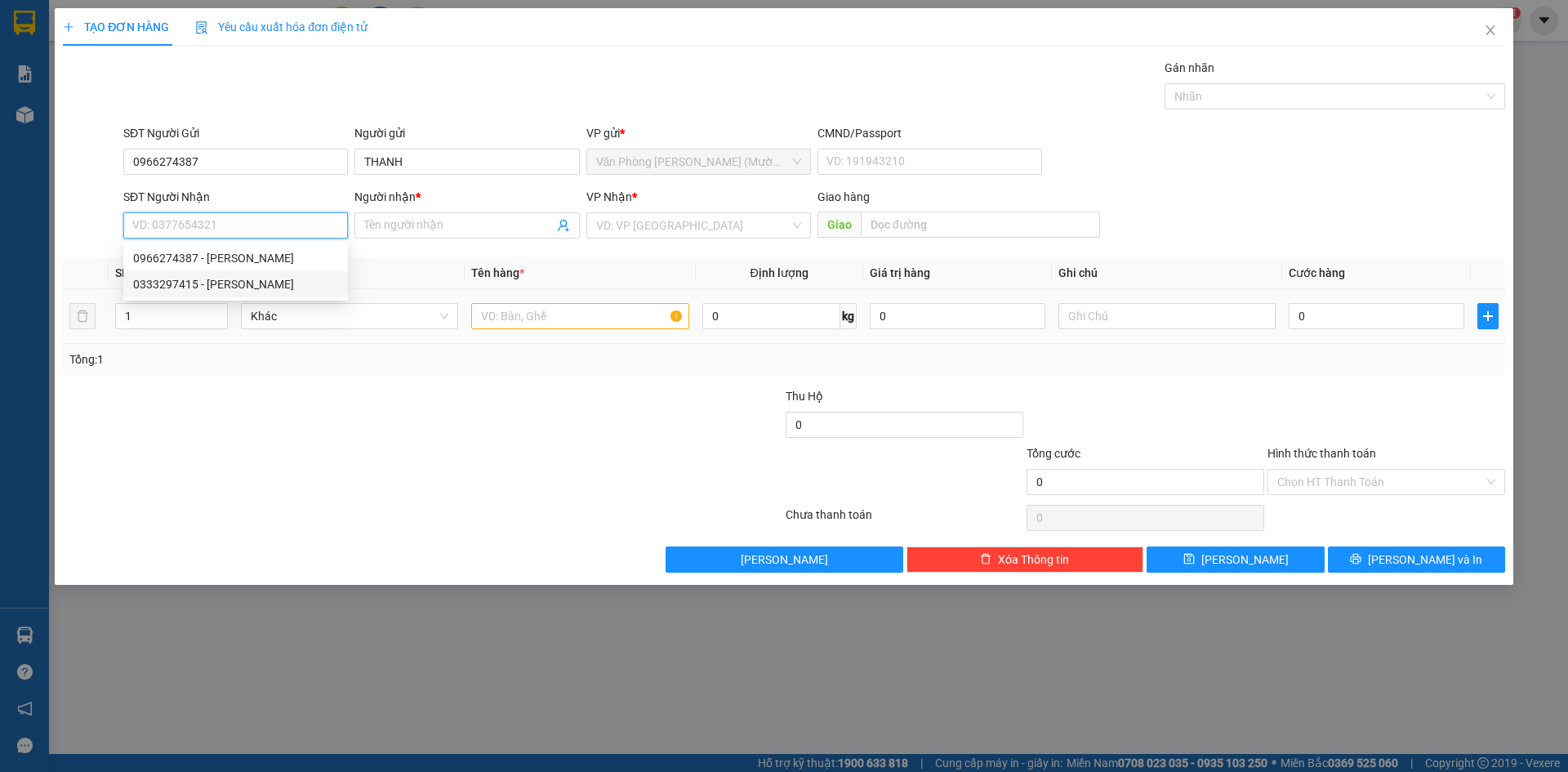
click at [251, 295] on div "0333297415 - [PERSON_NAME]" at bounding box center [235, 284] width 225 height 26
type input "0333297415"
type input "VŨ"
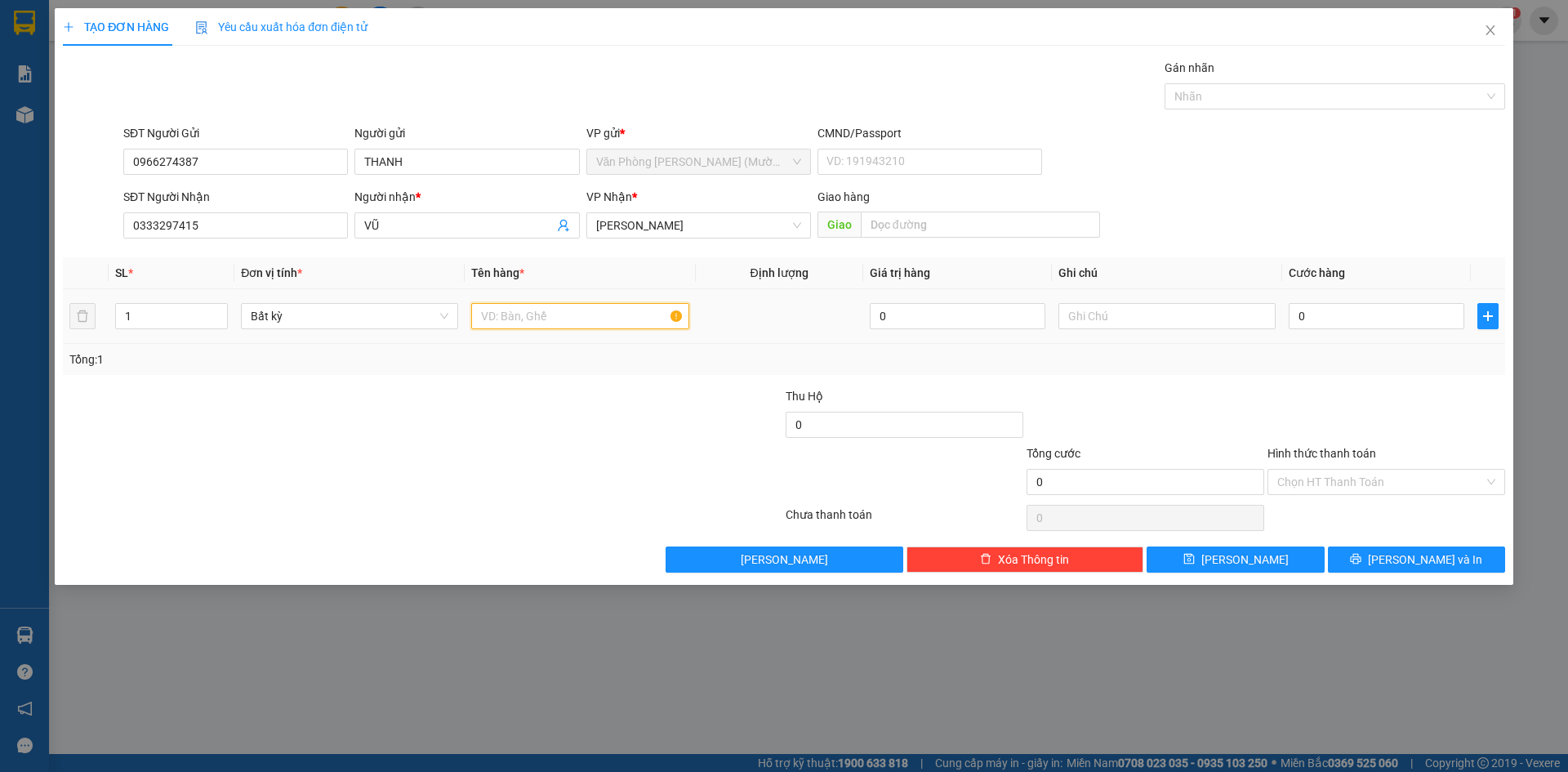
click at [472, 314] on input "text" at bounding box center [580, 315] width 217 height 26
type input "l"
type input "k"
click at [1301, 311] on input "0" at bounding box center [1377, 315] width 176 height 26
click at [1299, 395] on div at bounding box center [1386, 416] width 241 height 58
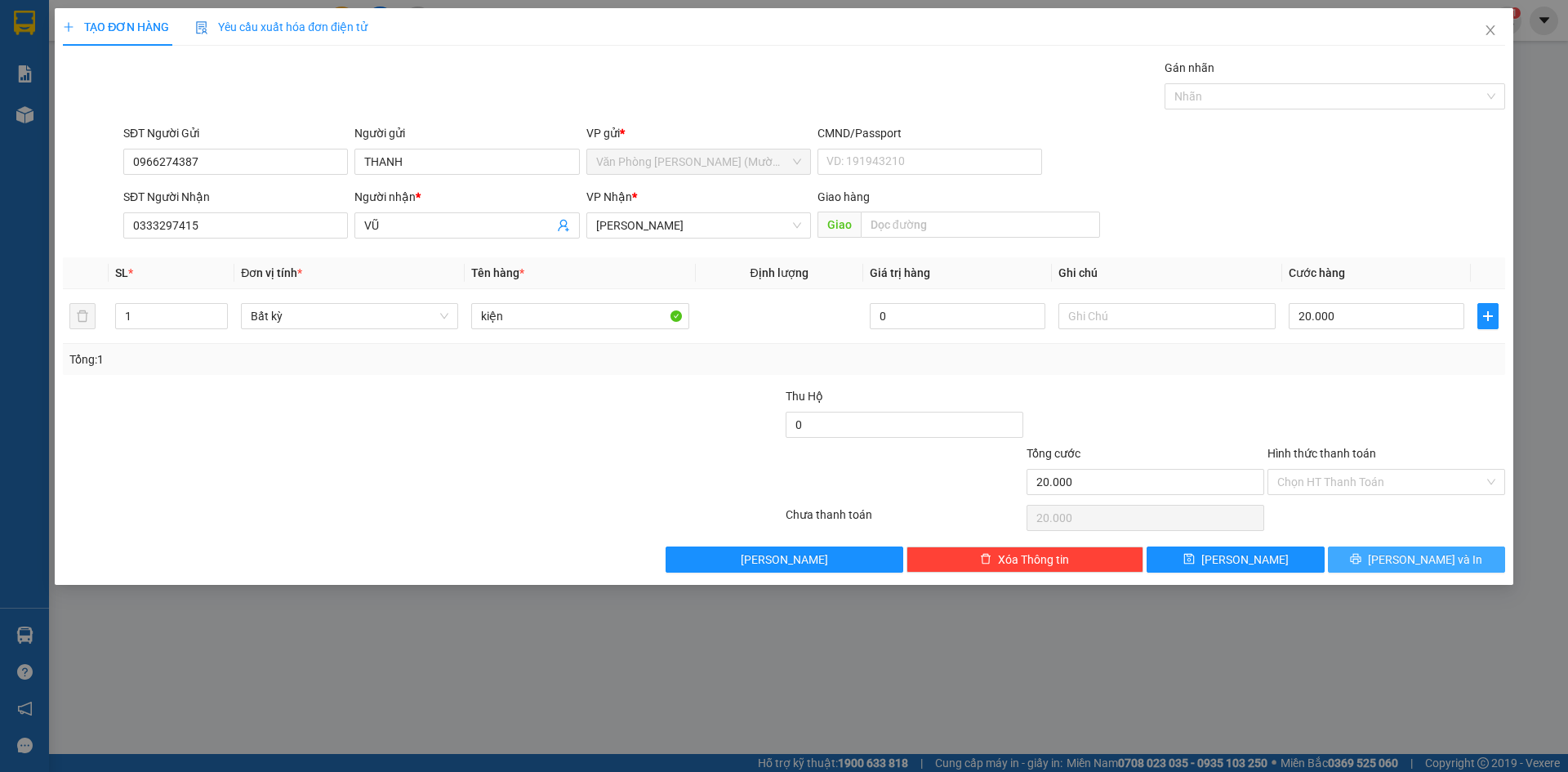
click at [1370, 550] on button "[PERSON_NAME] và In" at bounding box center [1416, 560] width 177 height 26
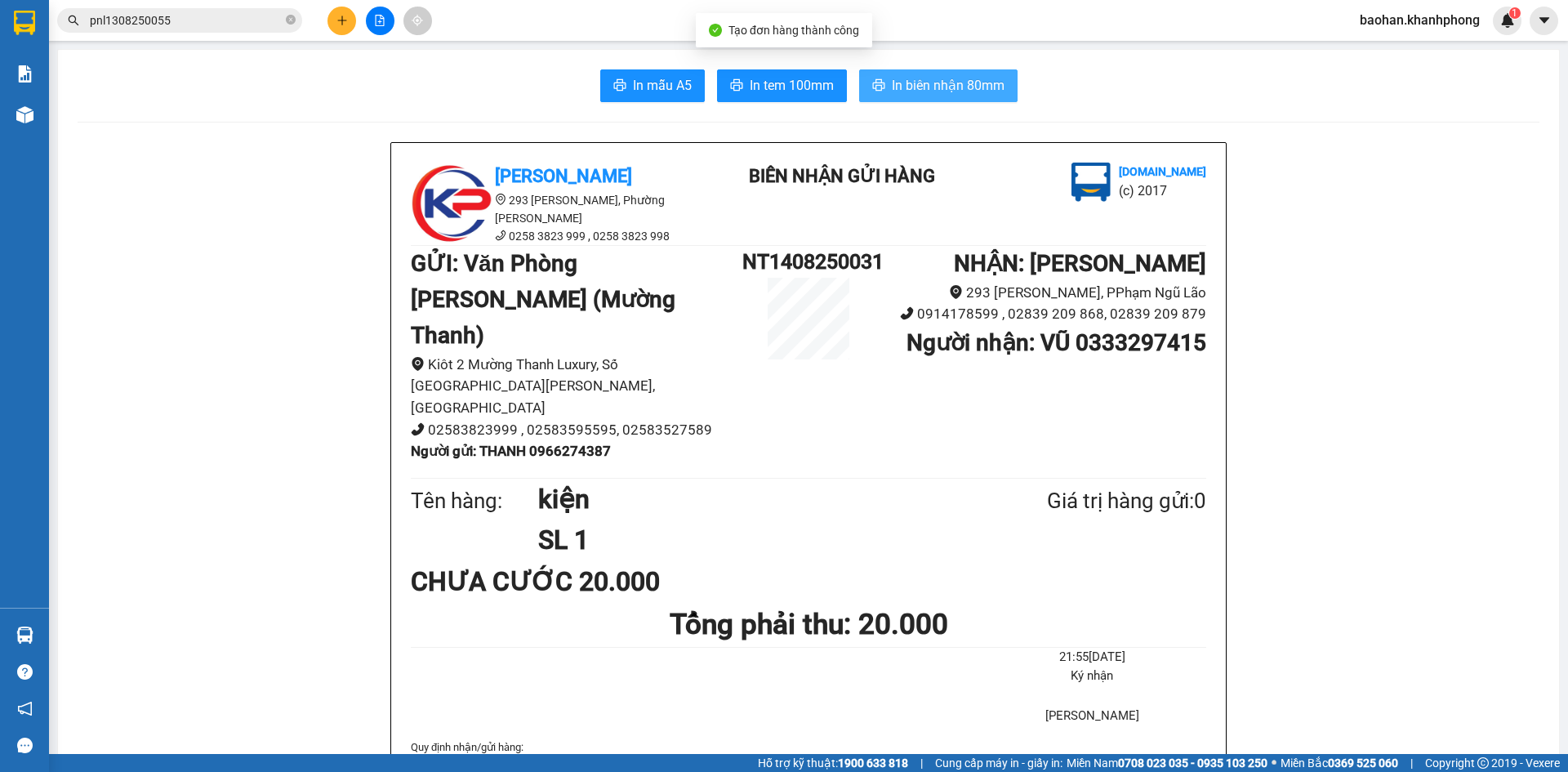
click at [924, 84] on span "In biên nhận 80mm" at bounding box center [947, 85] width 112 height 20
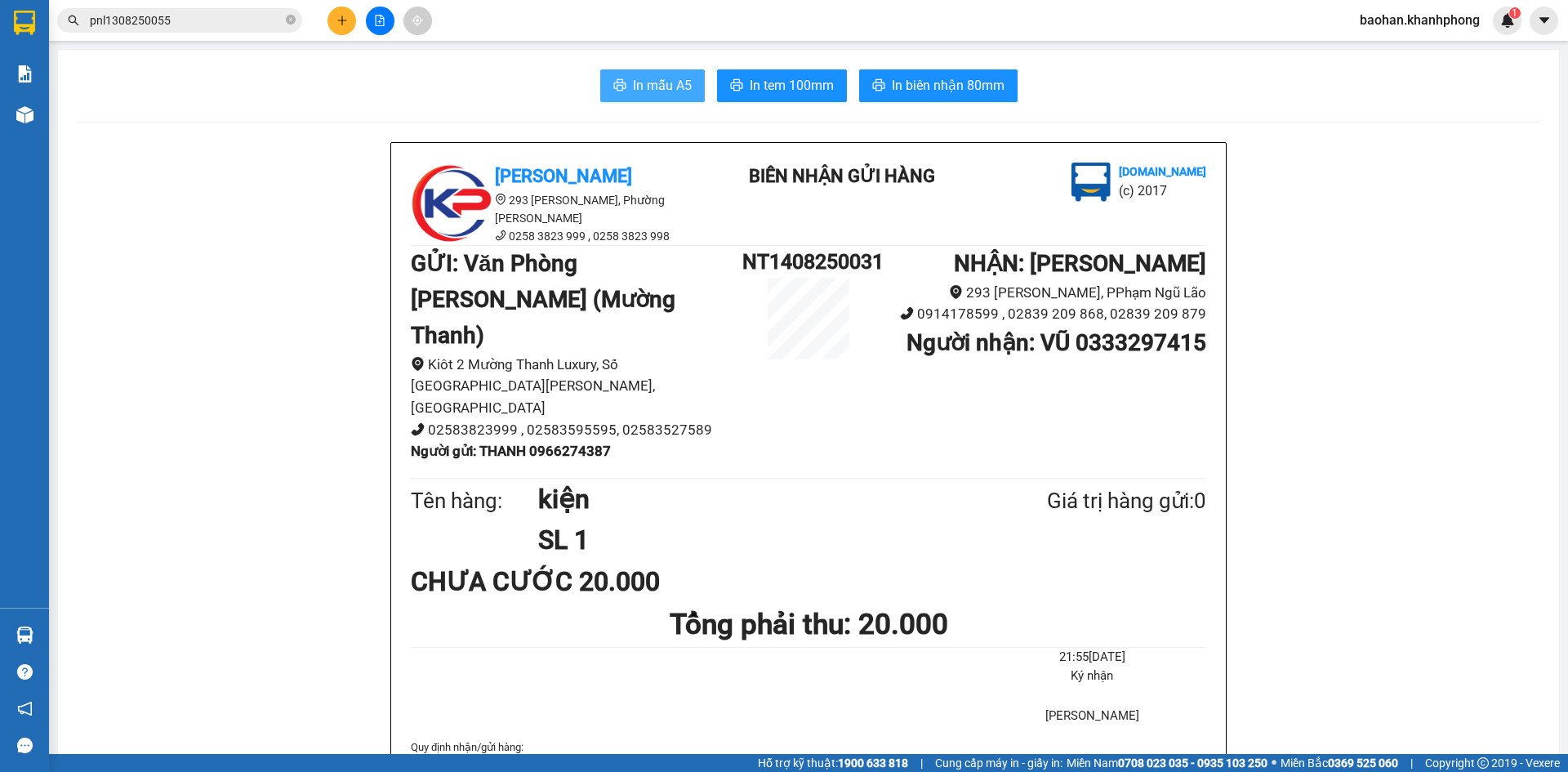
click at [638, 95] on span "In mẫu A5" at bounding box center [662, 85] width 59 height 20
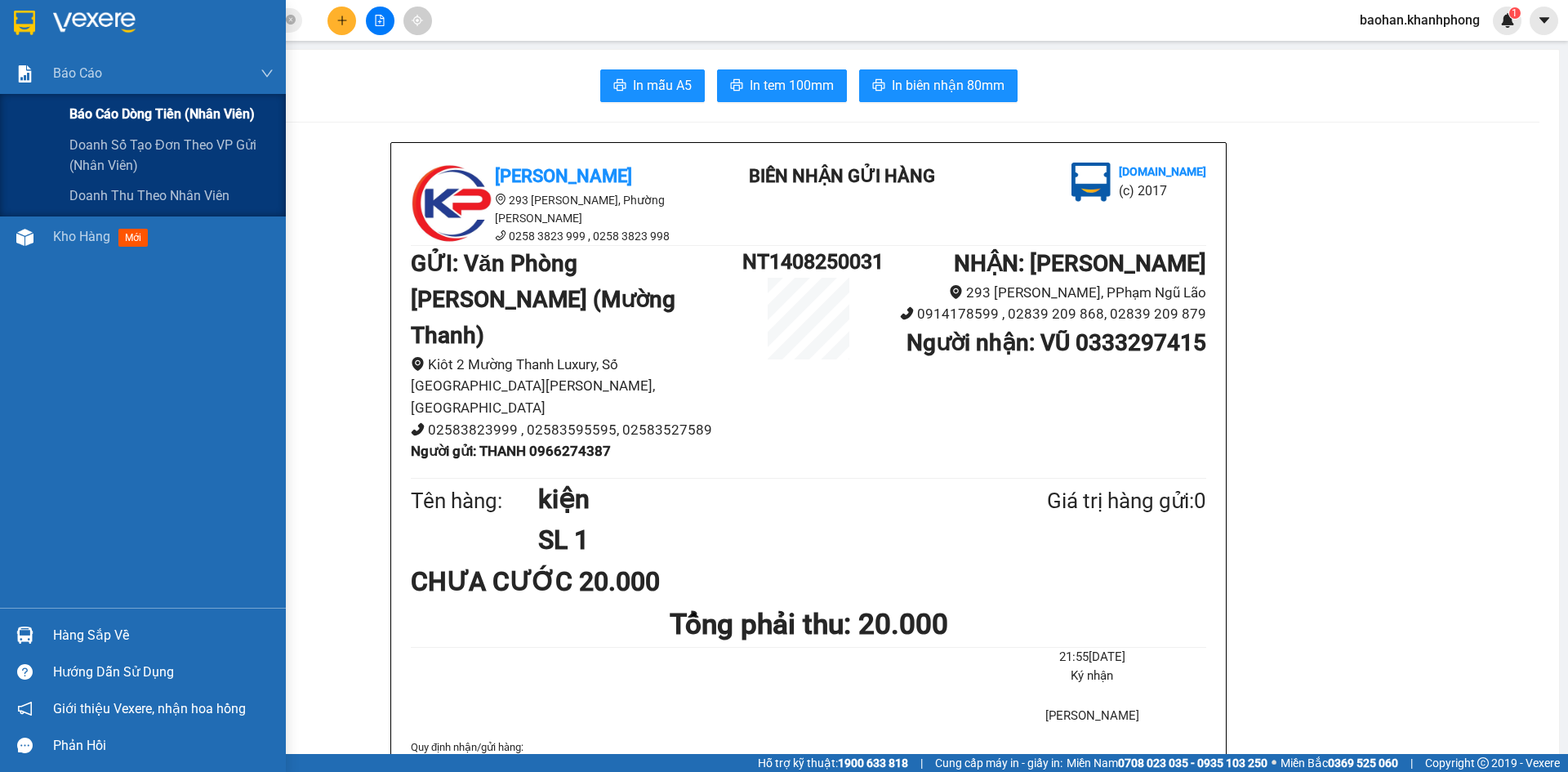
click at [87, 112] on span "Báo cáo dòng tiền (nhân viên)" at bounding box center [161, 113] width 185 height 20
